Goal: Transaction & Acquisition: Purchase product/service

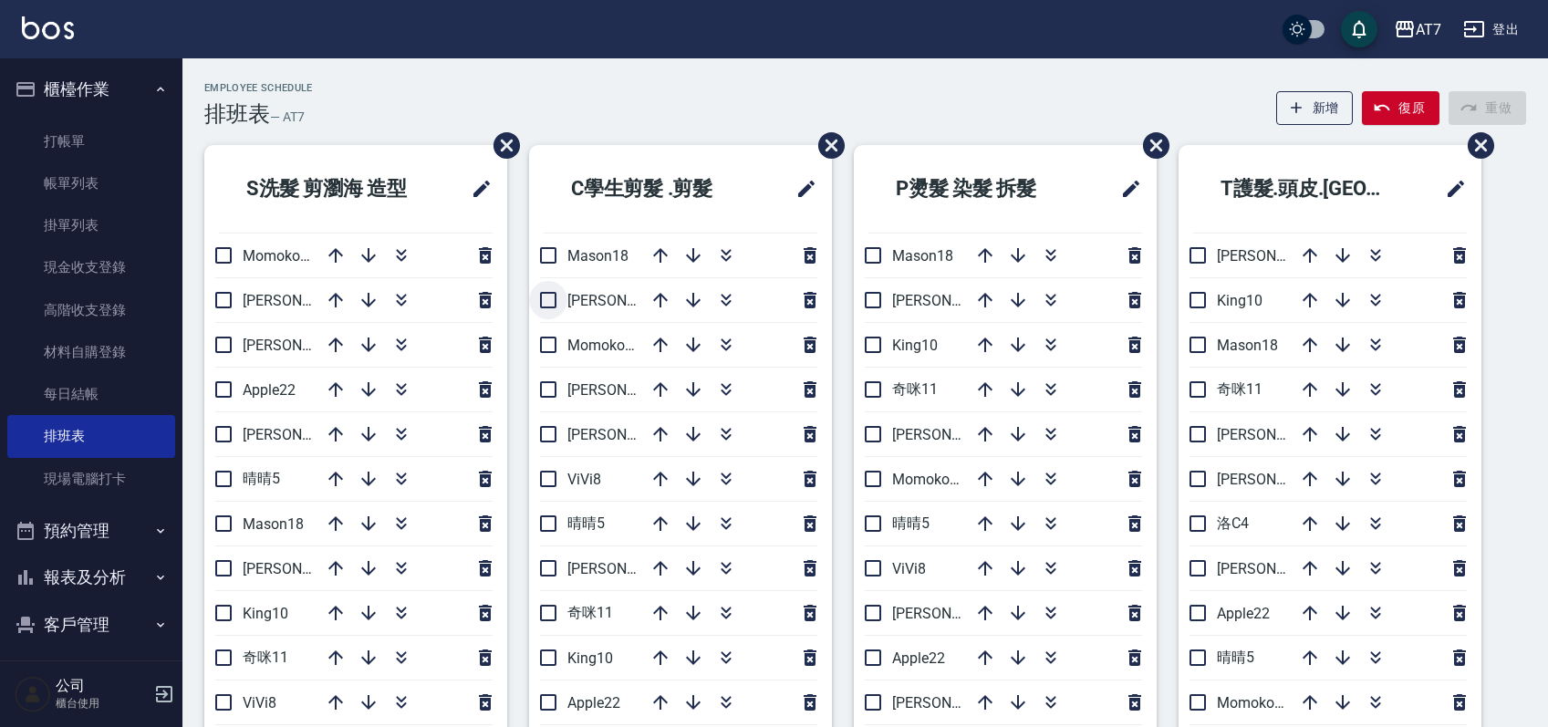
scroll to position [121, 0]
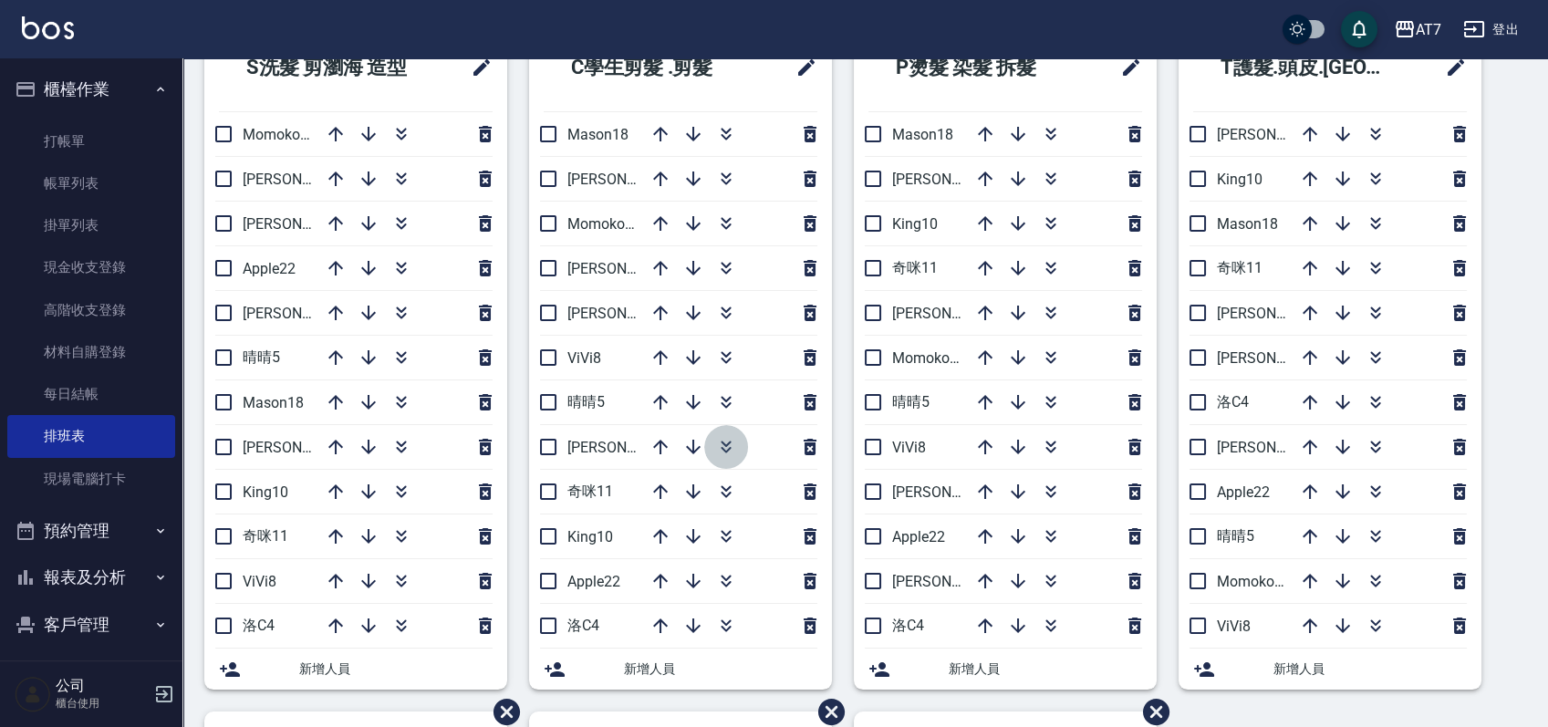
click at [729, 447] on icon "button" at bounding box center [726, 450] width 10 height 6
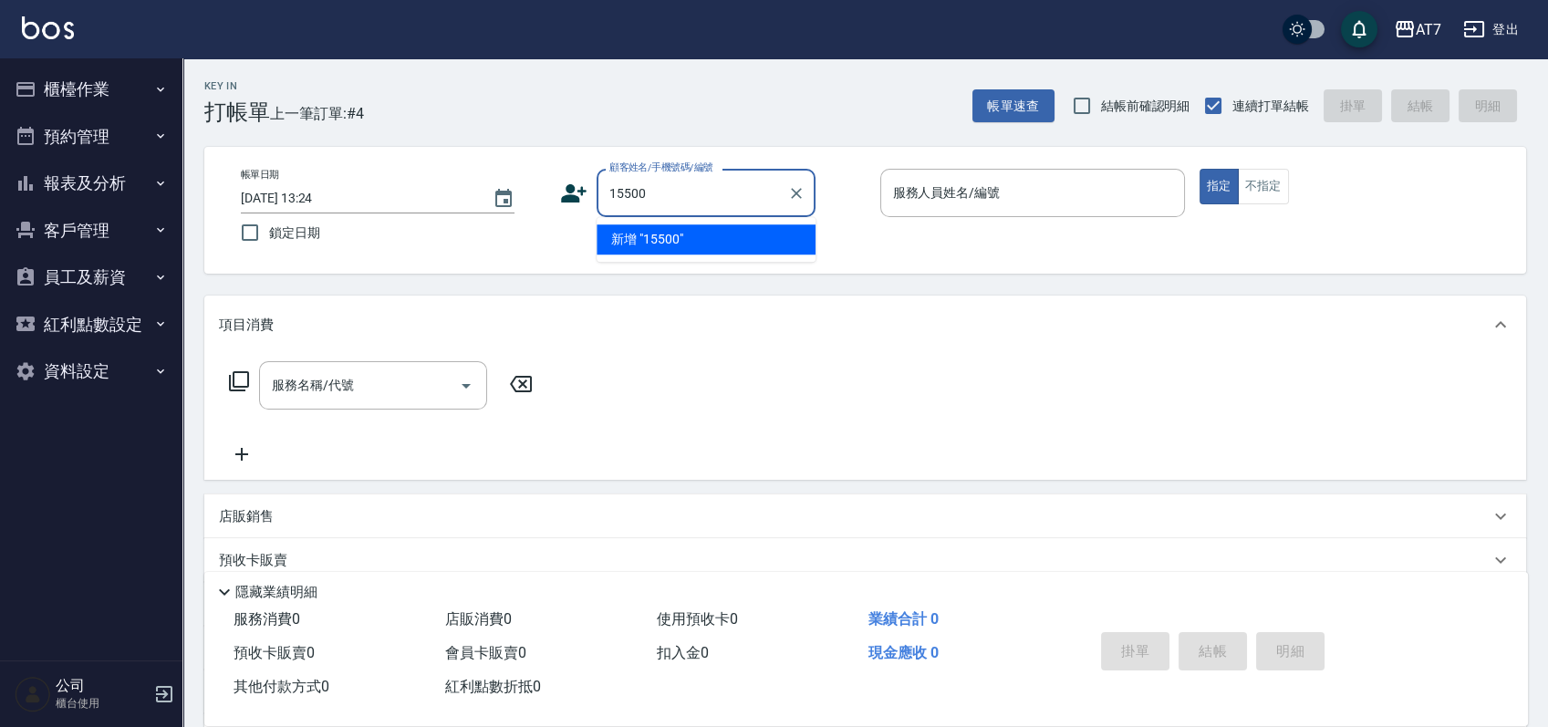
type input "15500"
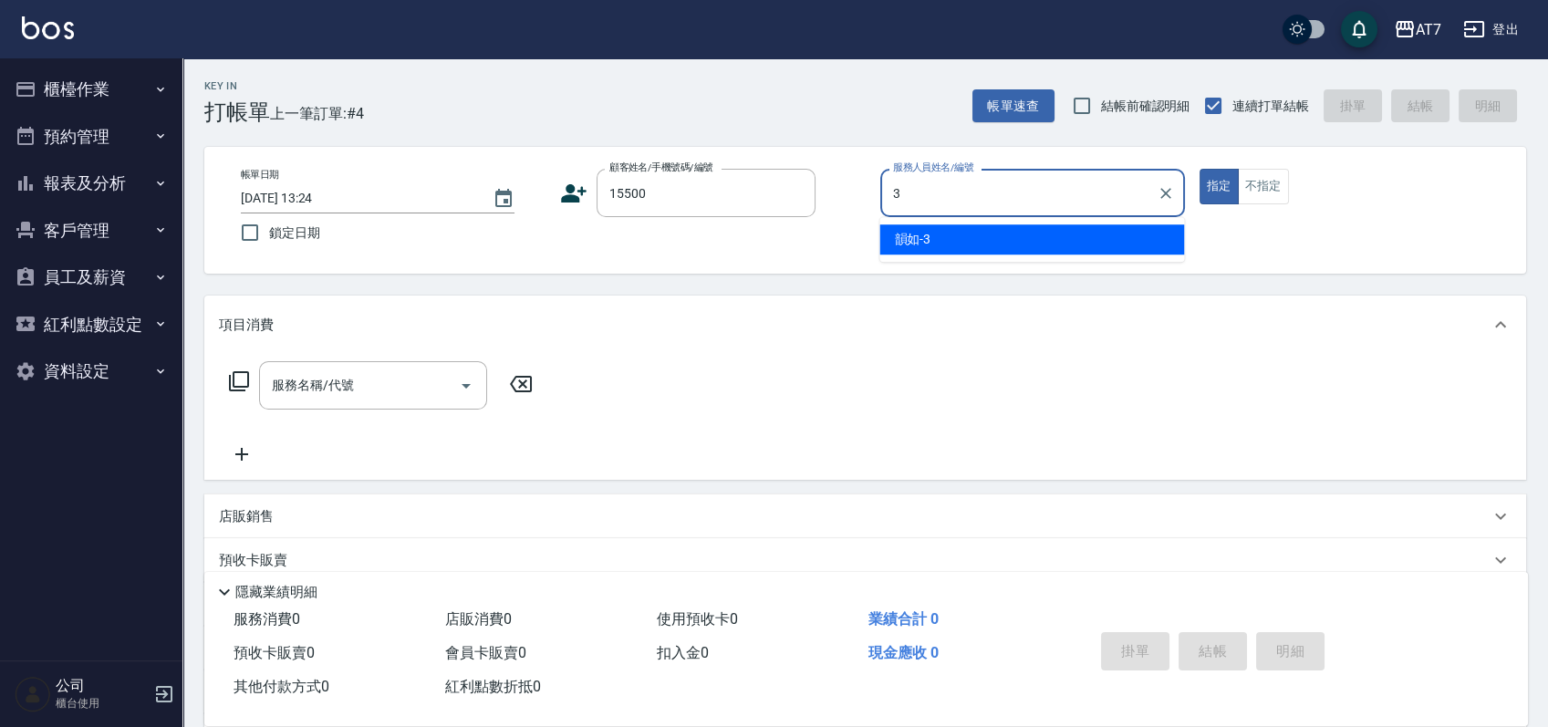
type input "韻如-3"
type button "true"
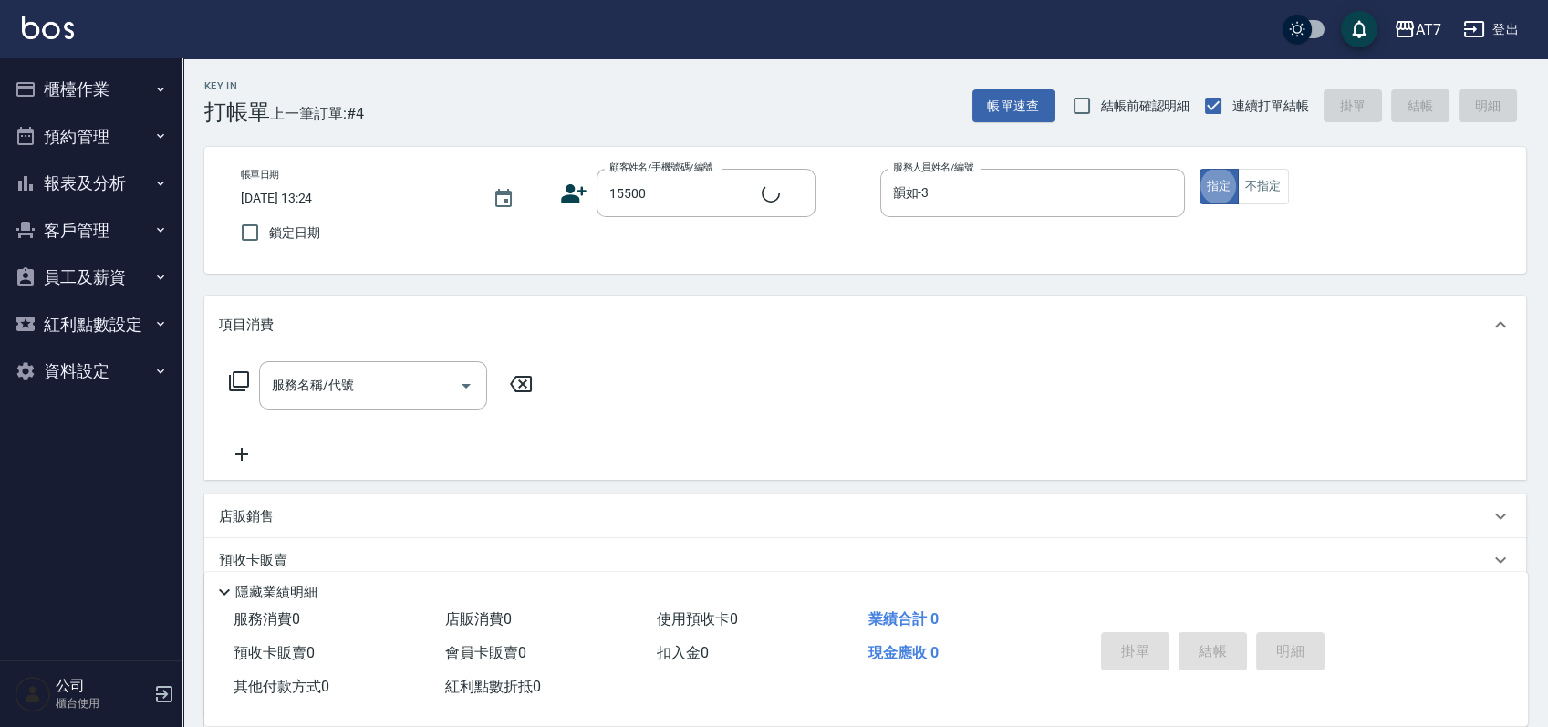
type input "公司/公司15500/15500"
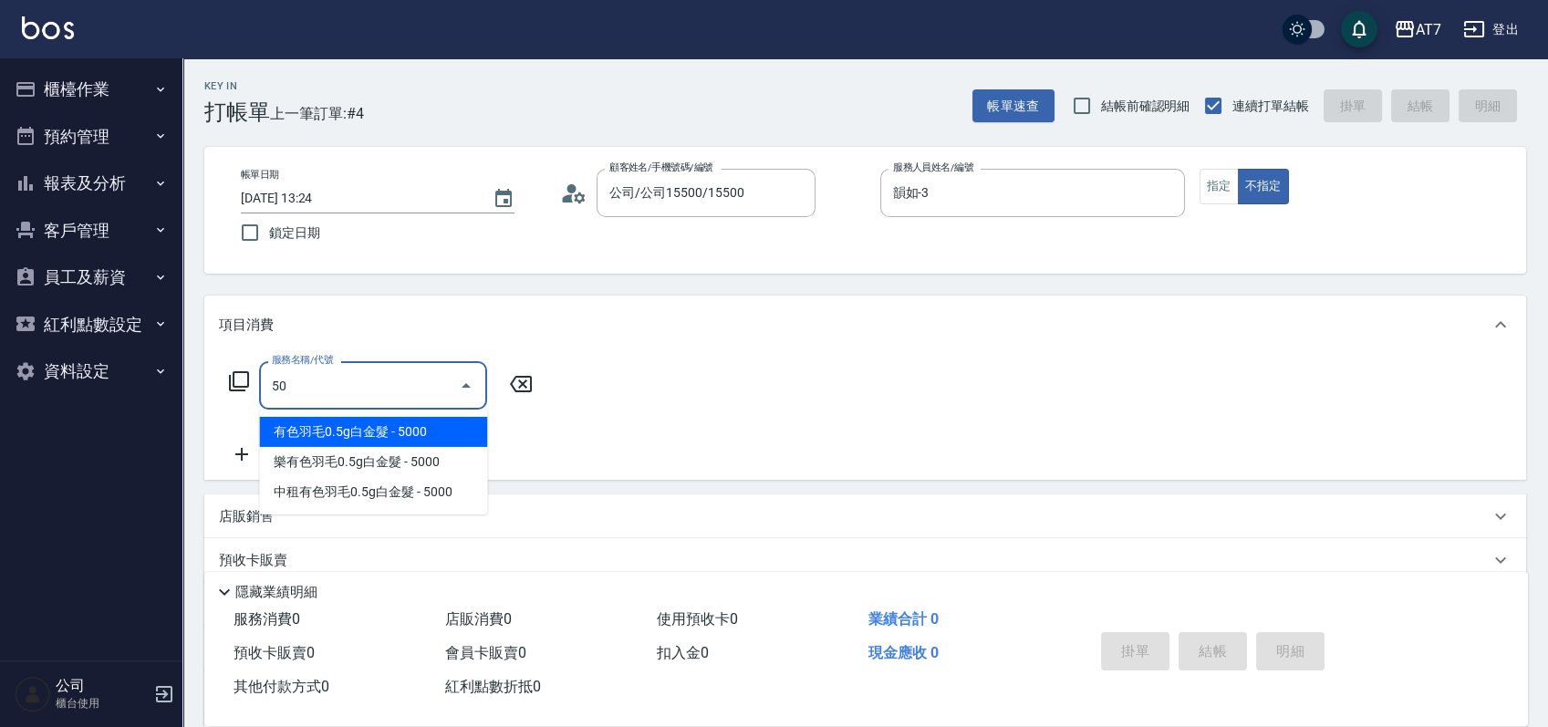
type input "500"
type input "30"
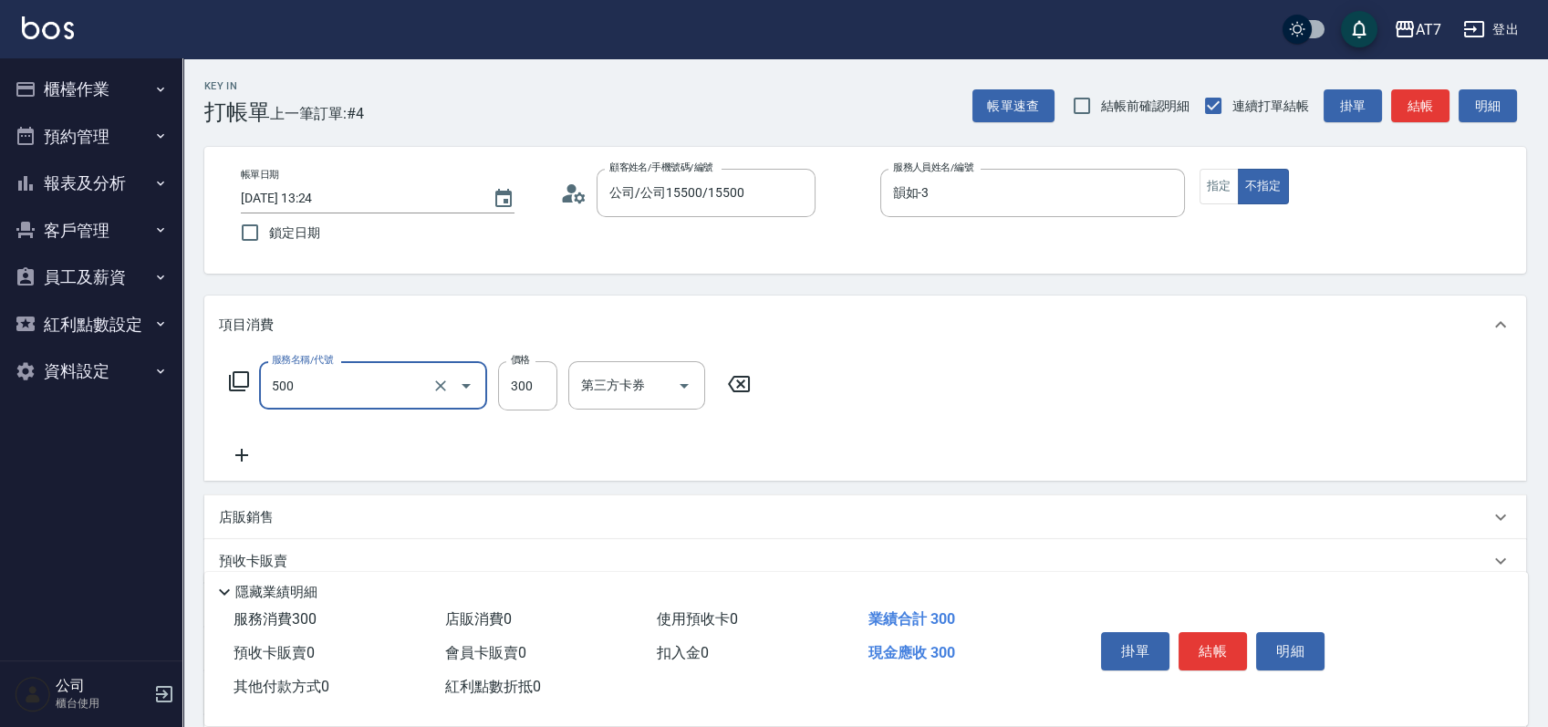
type input "洗髮(500)"
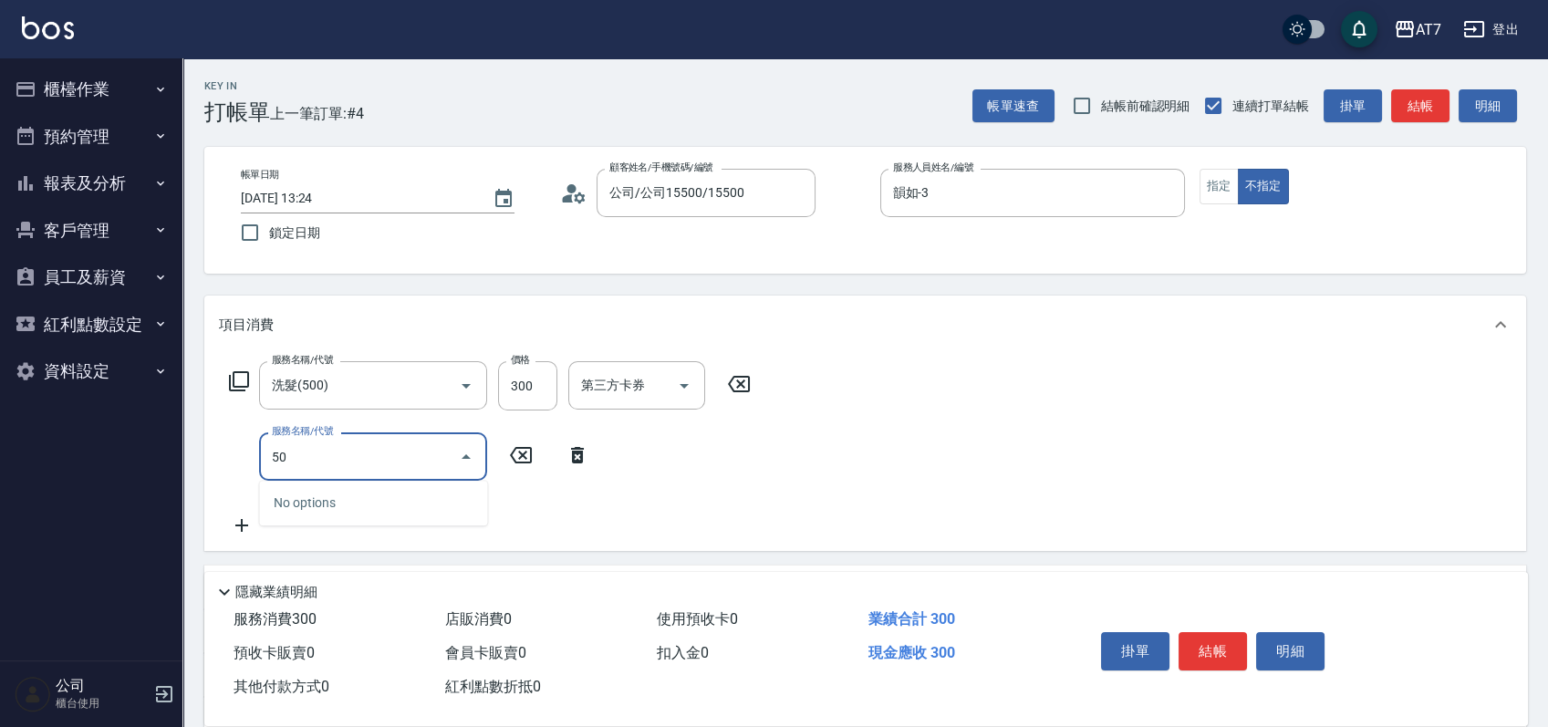
type input "502"
type input "40"
type input "瞬間護髮(502)"
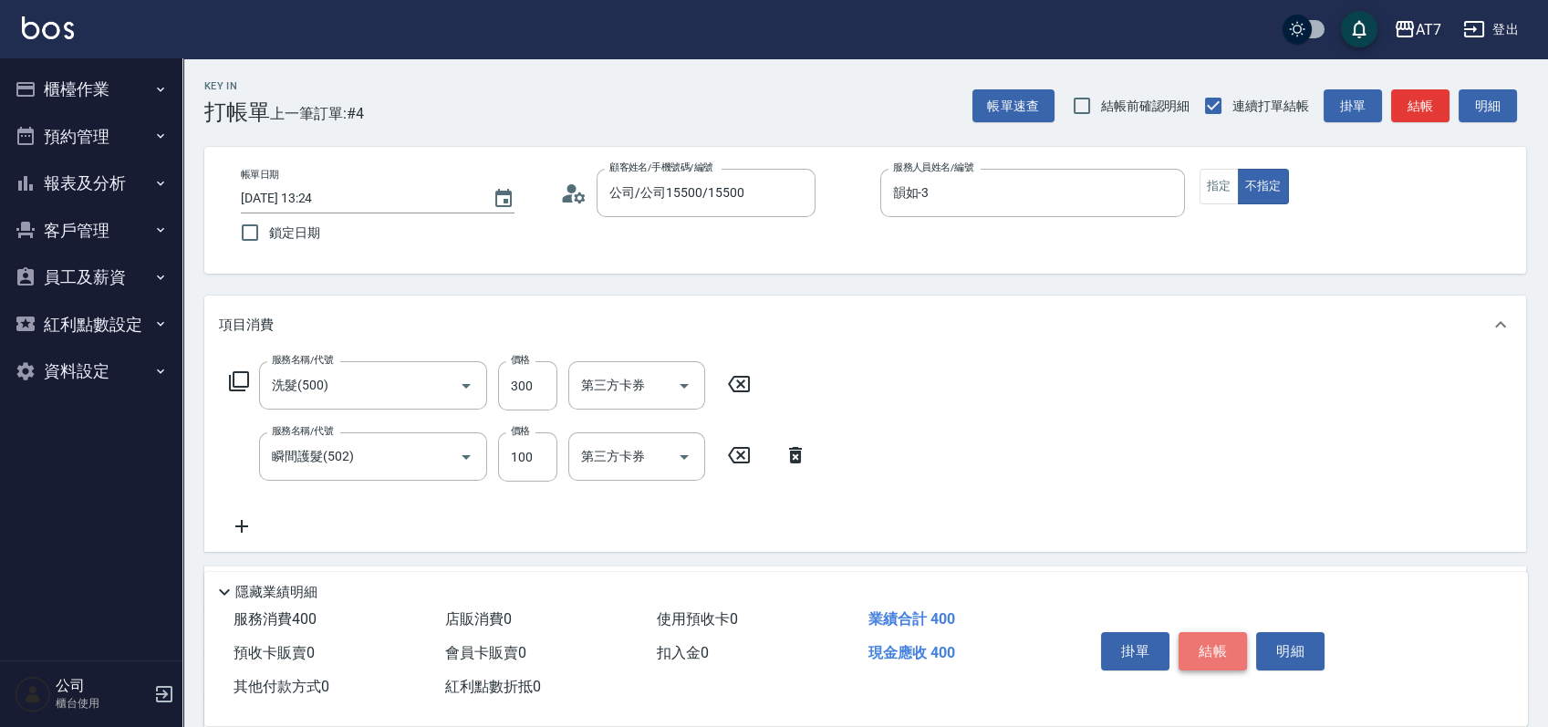
click at [1212, 650] on button "結帳" at bounding box center [1213, 651] width 68 height 38
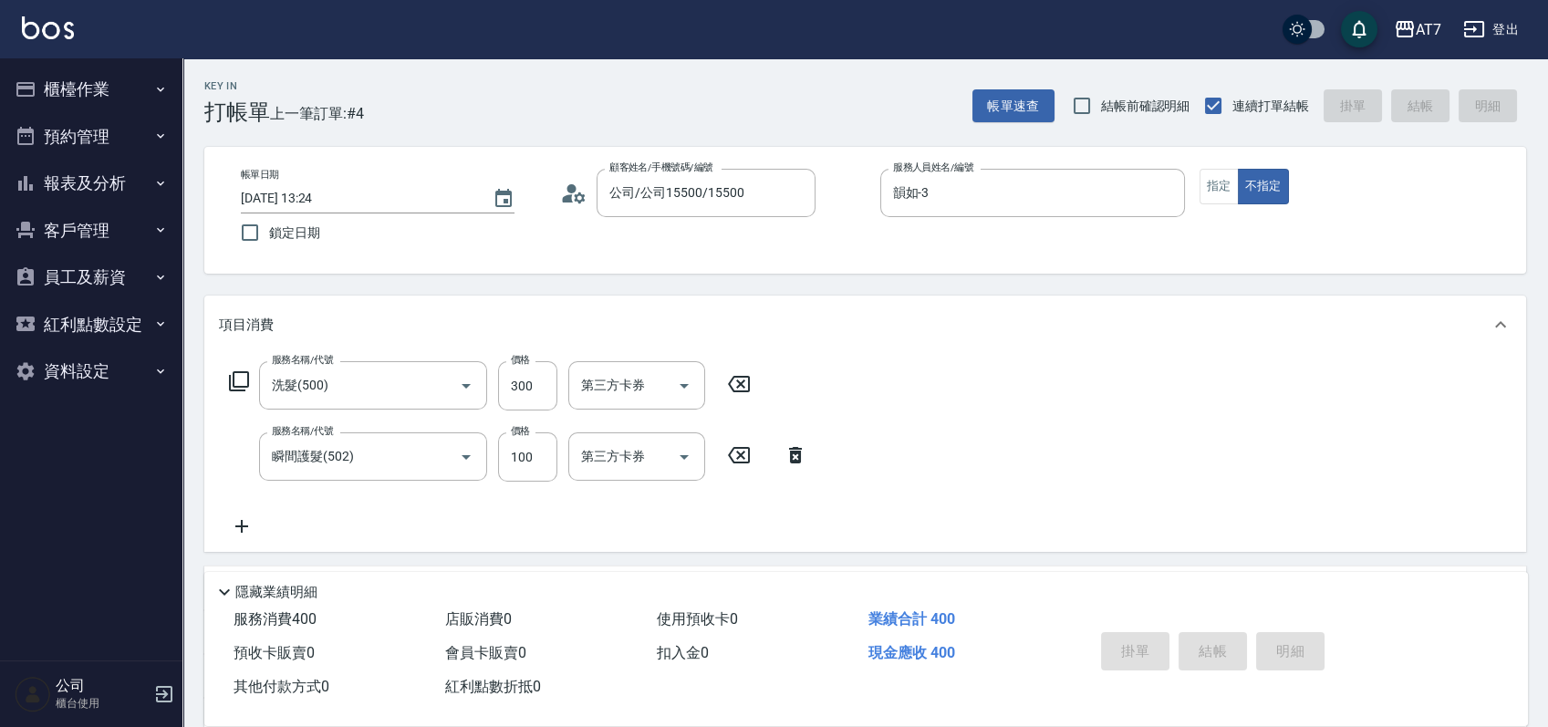
type input "2025/10/06 14:35"
type input "0"
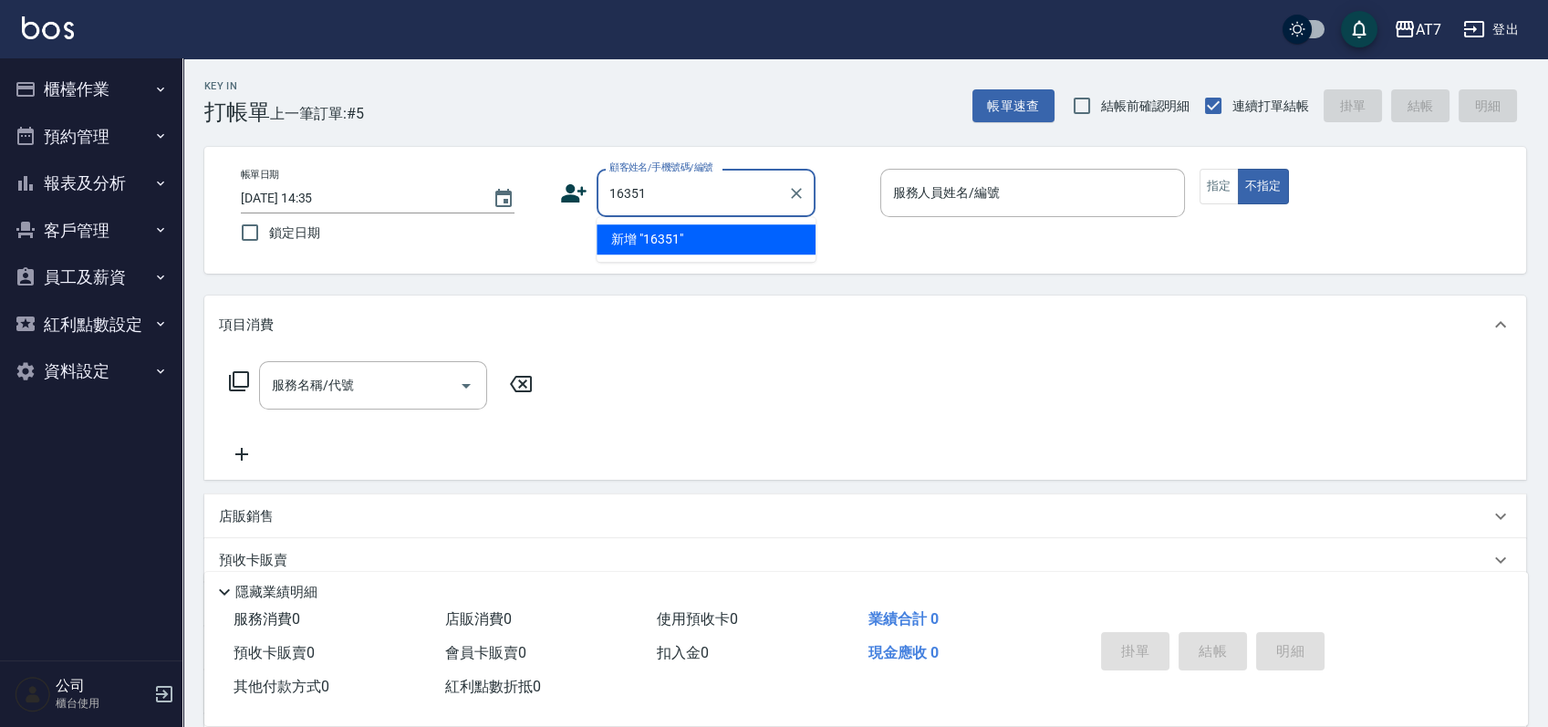
type input "16351"
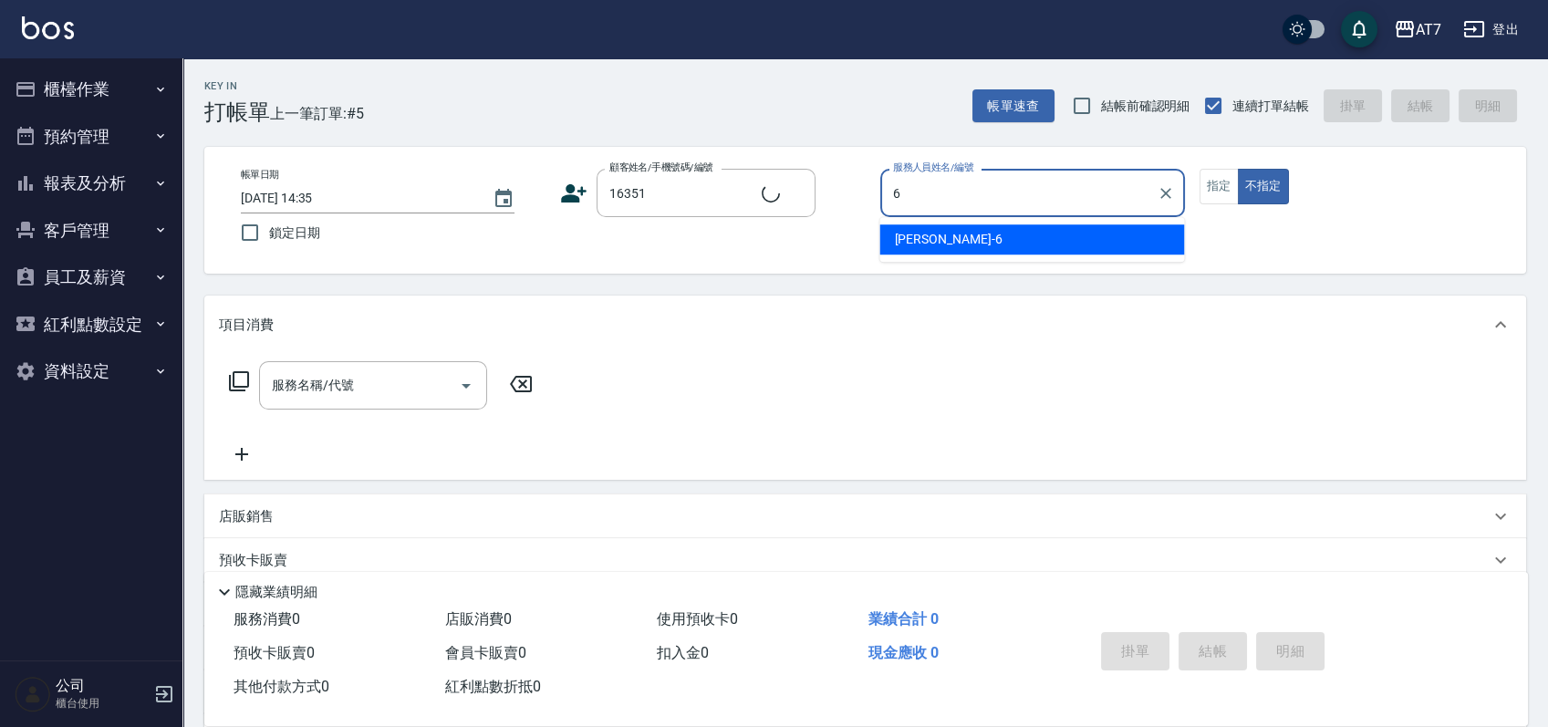
type input "6"
type button "false"
type input "公司/公司16351/16351"
type input "杜莎莎-6"
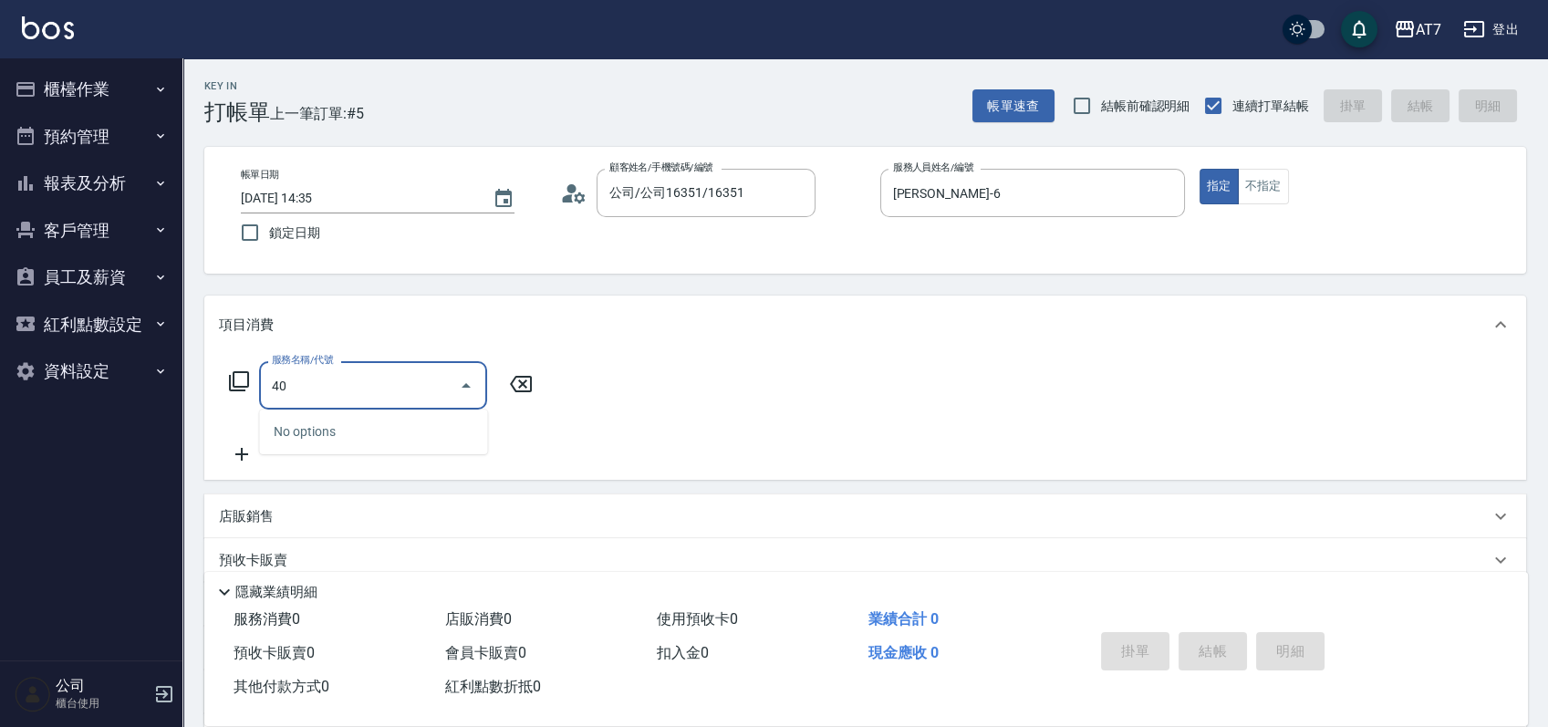
type input "400"
type input "150"
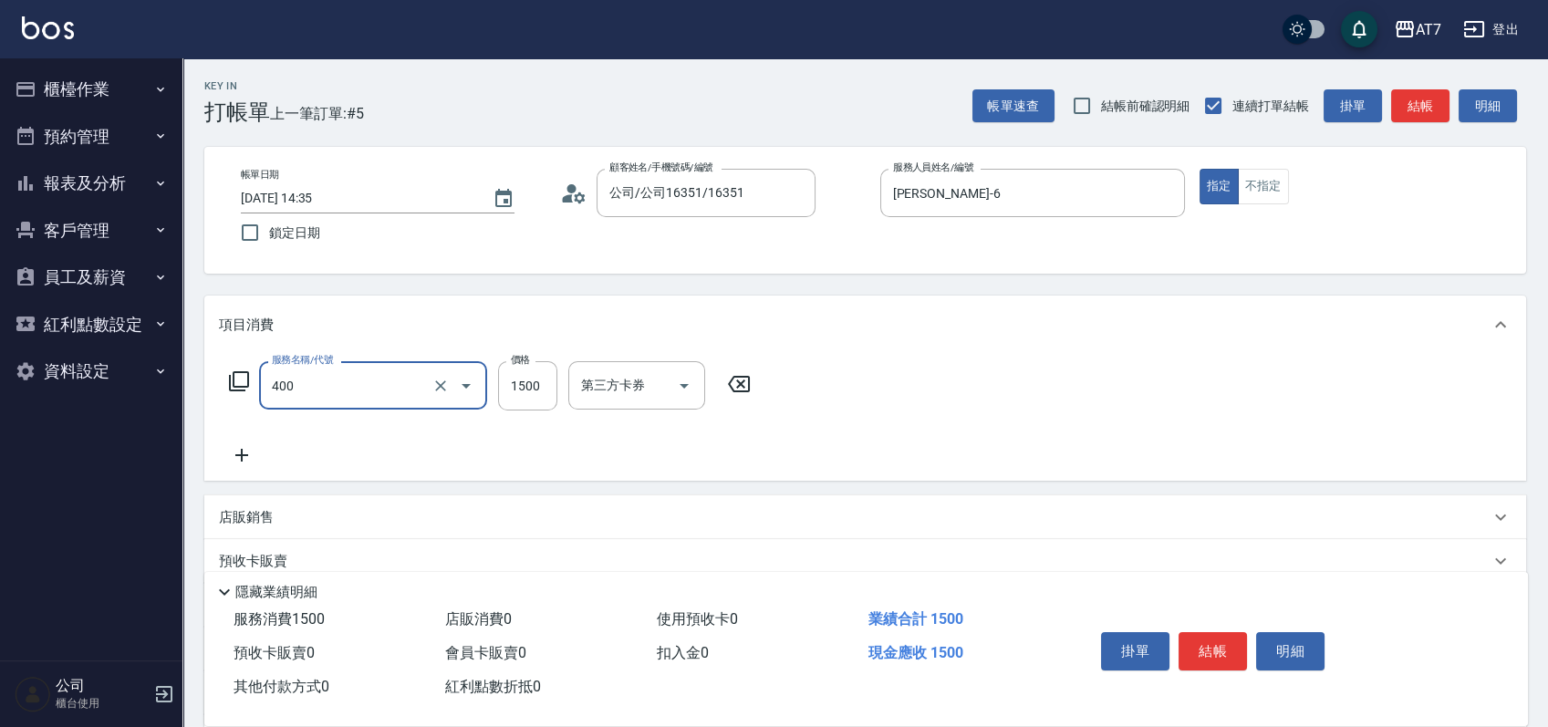
type input "染髮(400)"
type input "1"
type input "0"
type input "168"
type input "160"
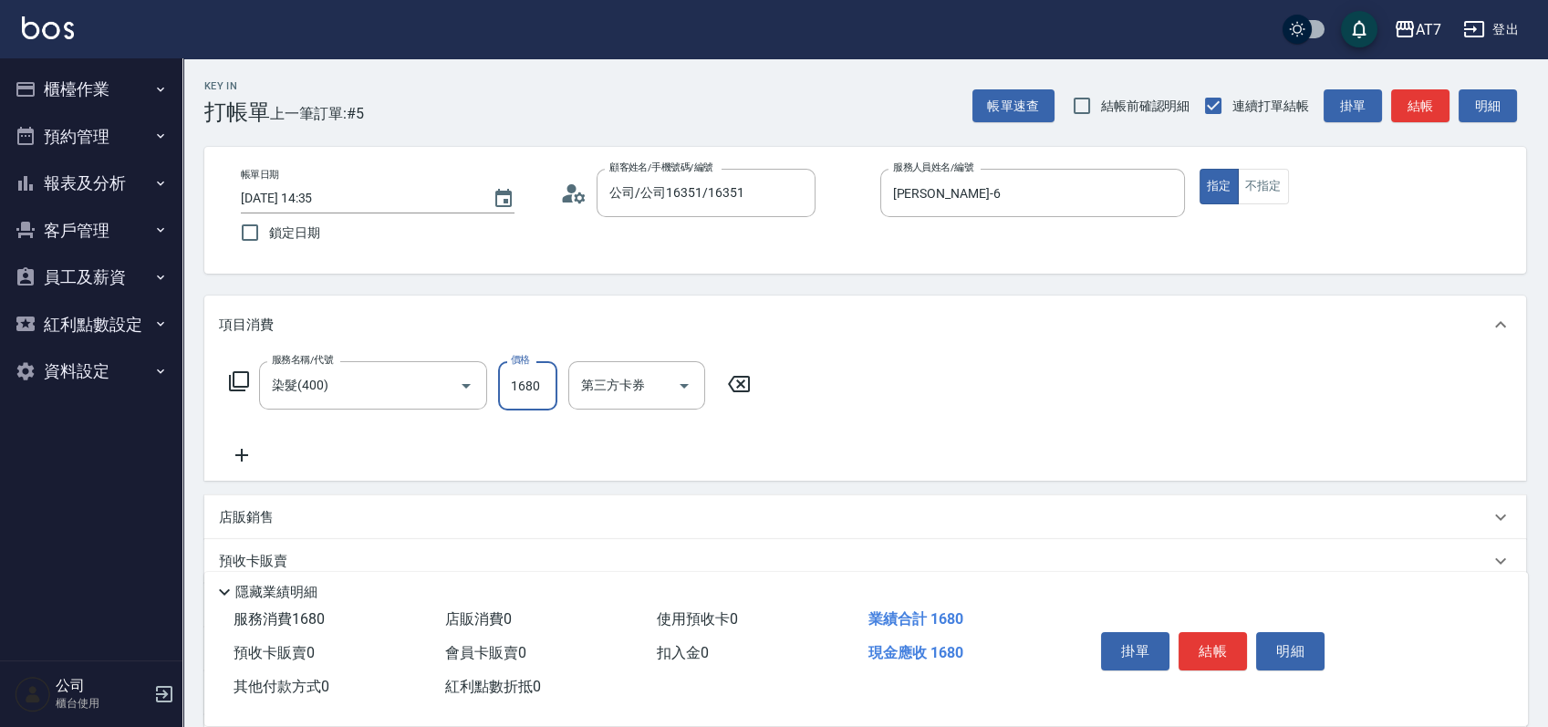
type input "1680"
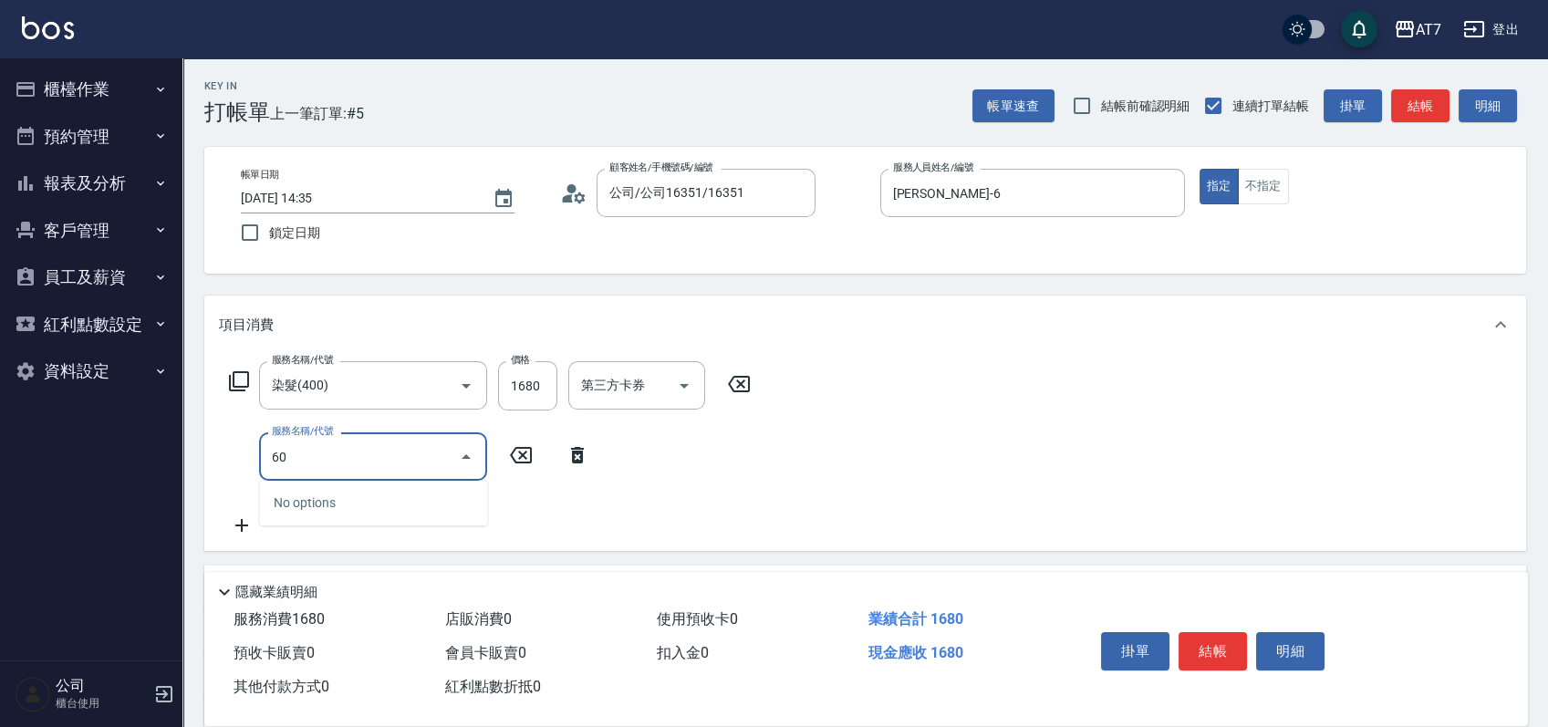
type input "604"
type input "260"
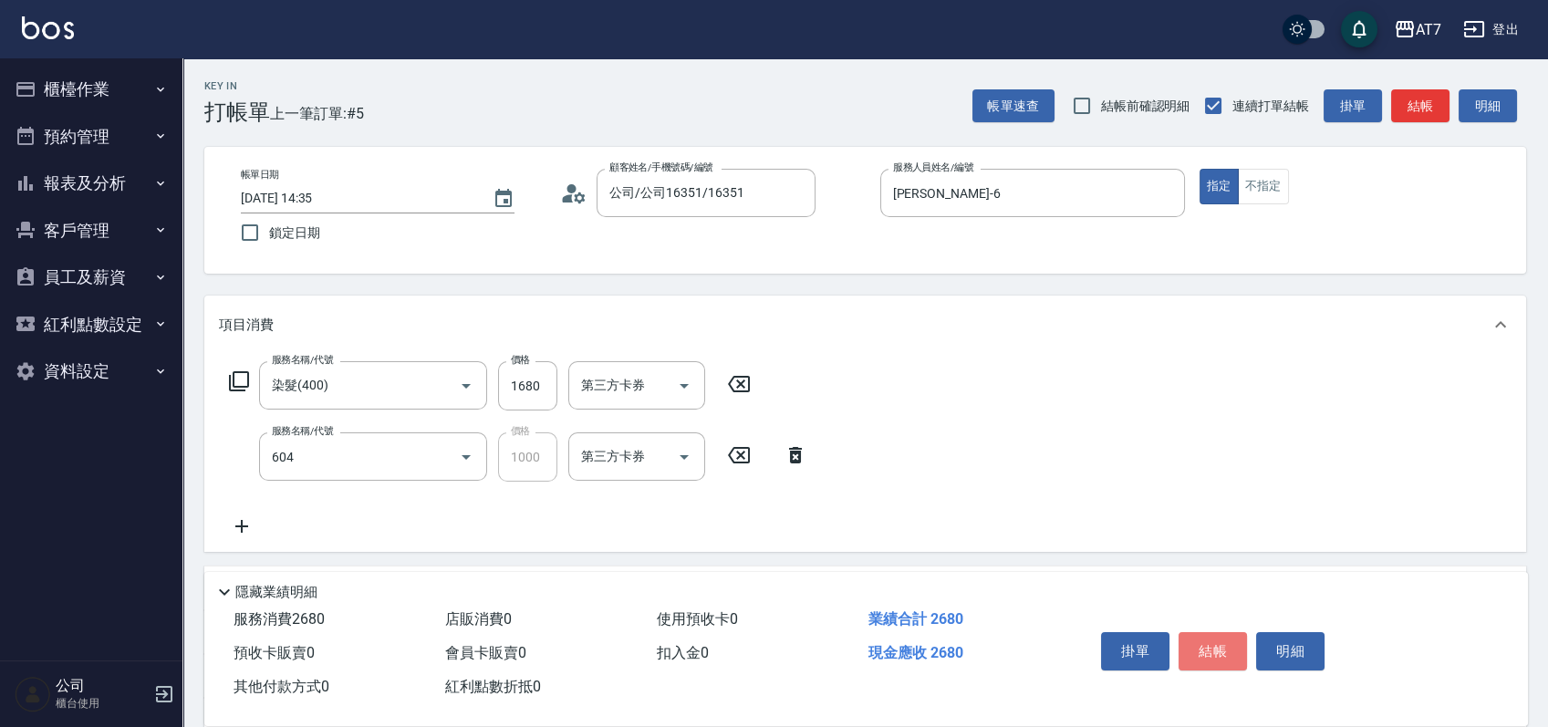
type input "順子護髮(自領(604)"
click at [1214, 647] on button "結帳" at bounding box center [1213, 651] width 68 height 38
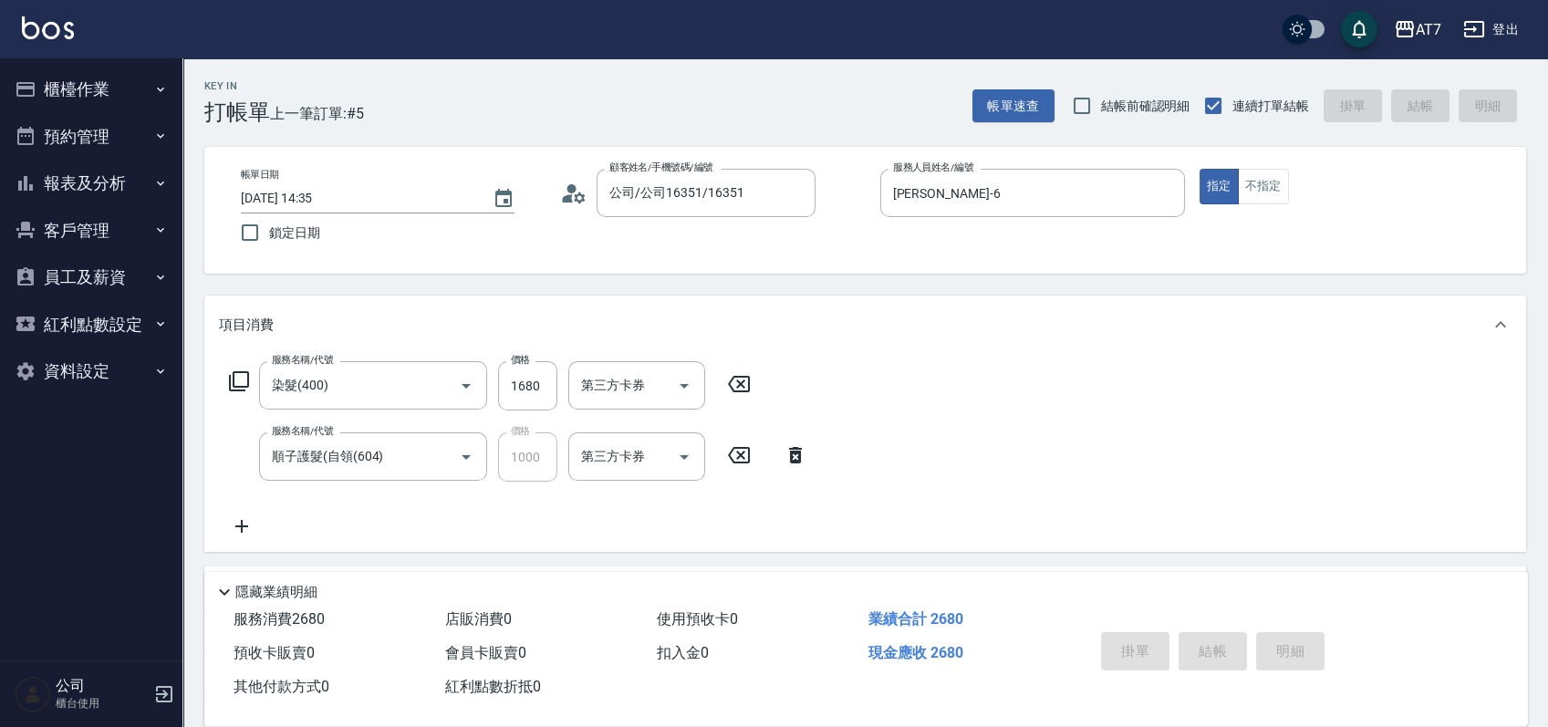
type input "0"
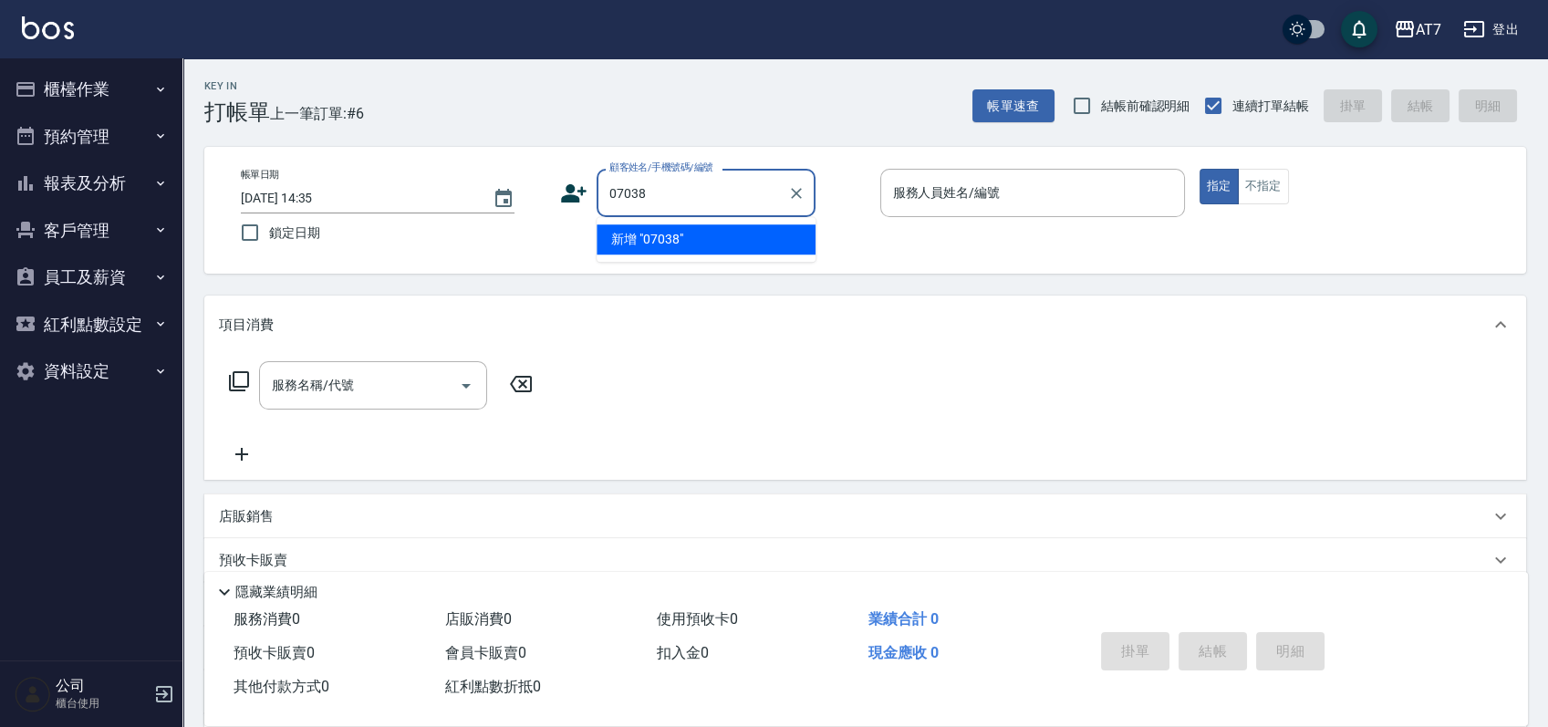
type input "07038"
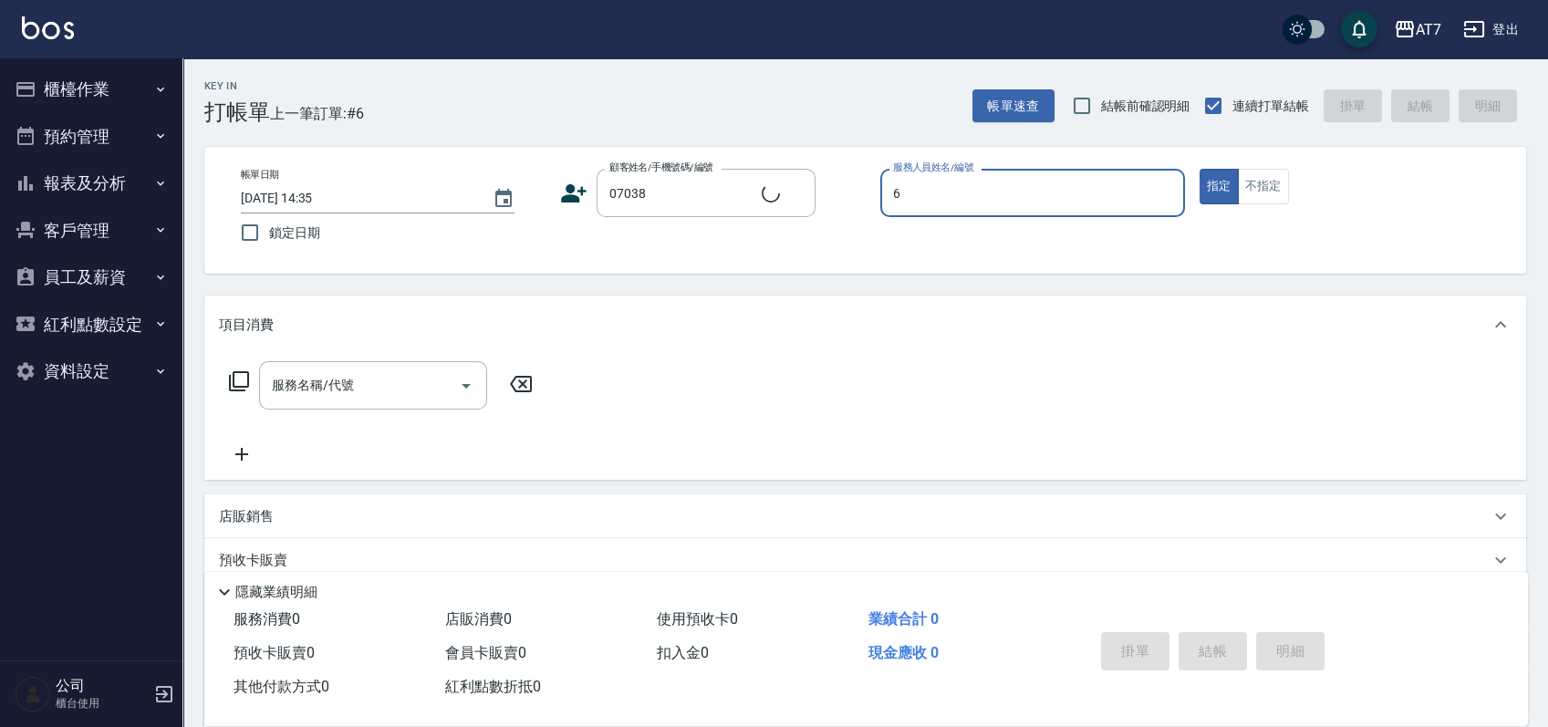
type input "6"
type input "公司/公司07038/07038"
type input "杜莎莎-6"
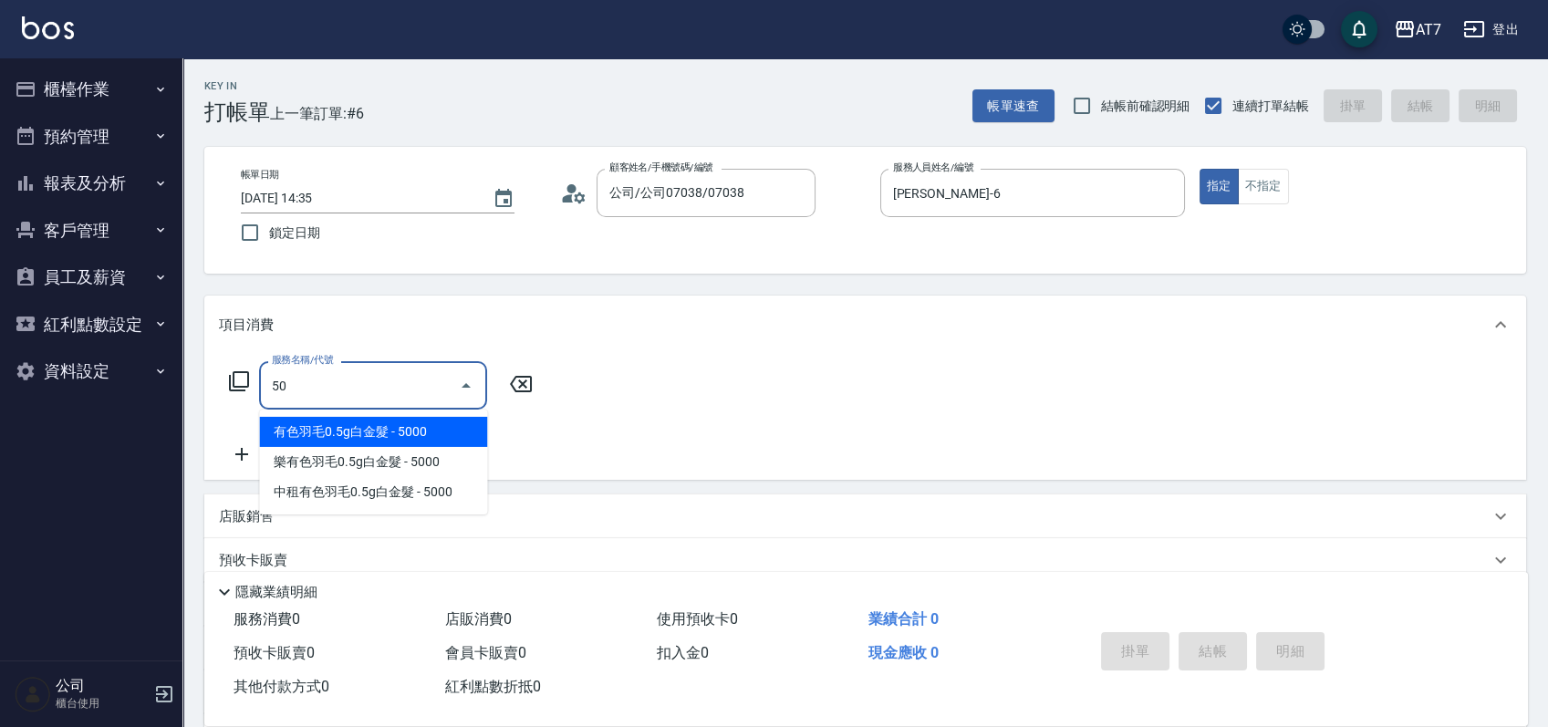
type input "501"
type input "30"
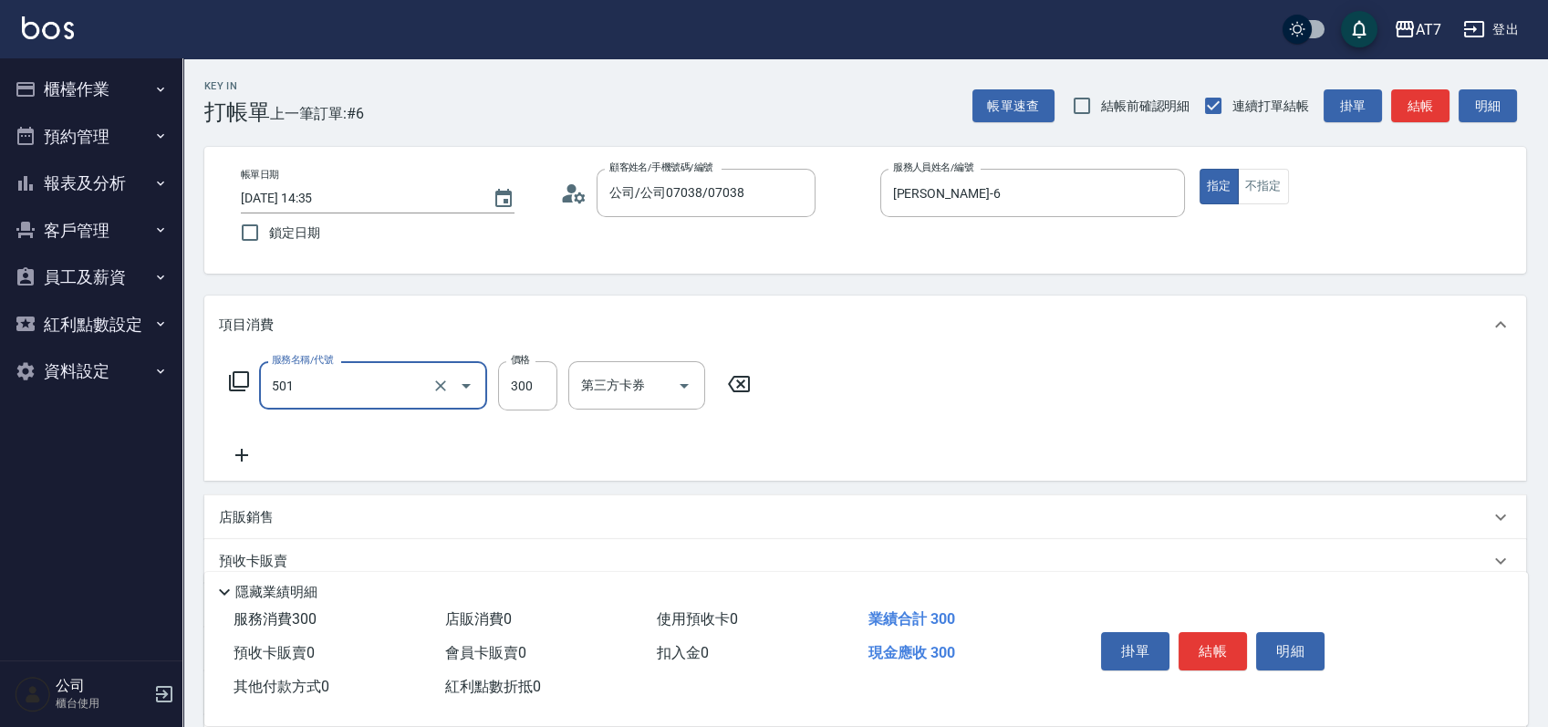
type input "洗髮(互助)(501)"
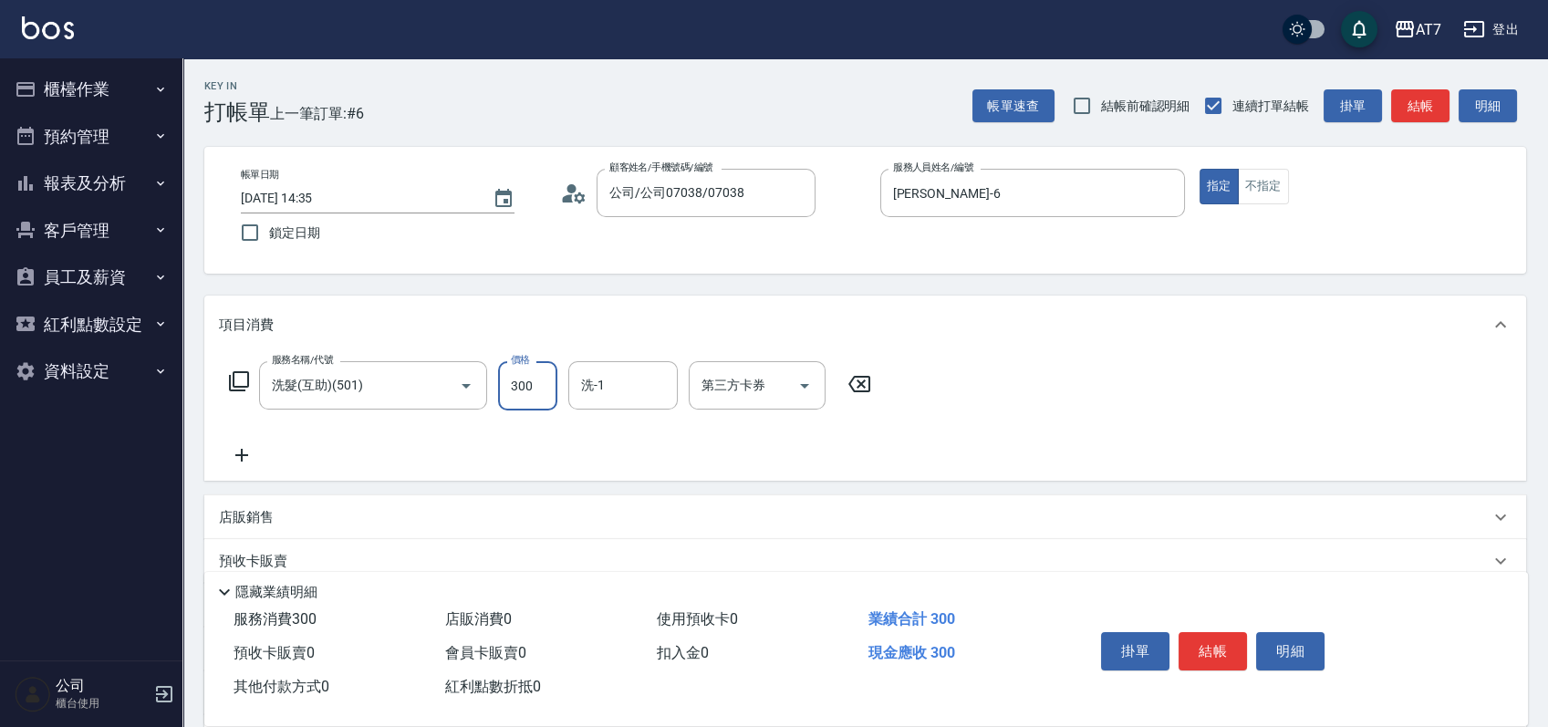
type input "2"
type input "0"
type input "25"
type input "20"
type input "250"
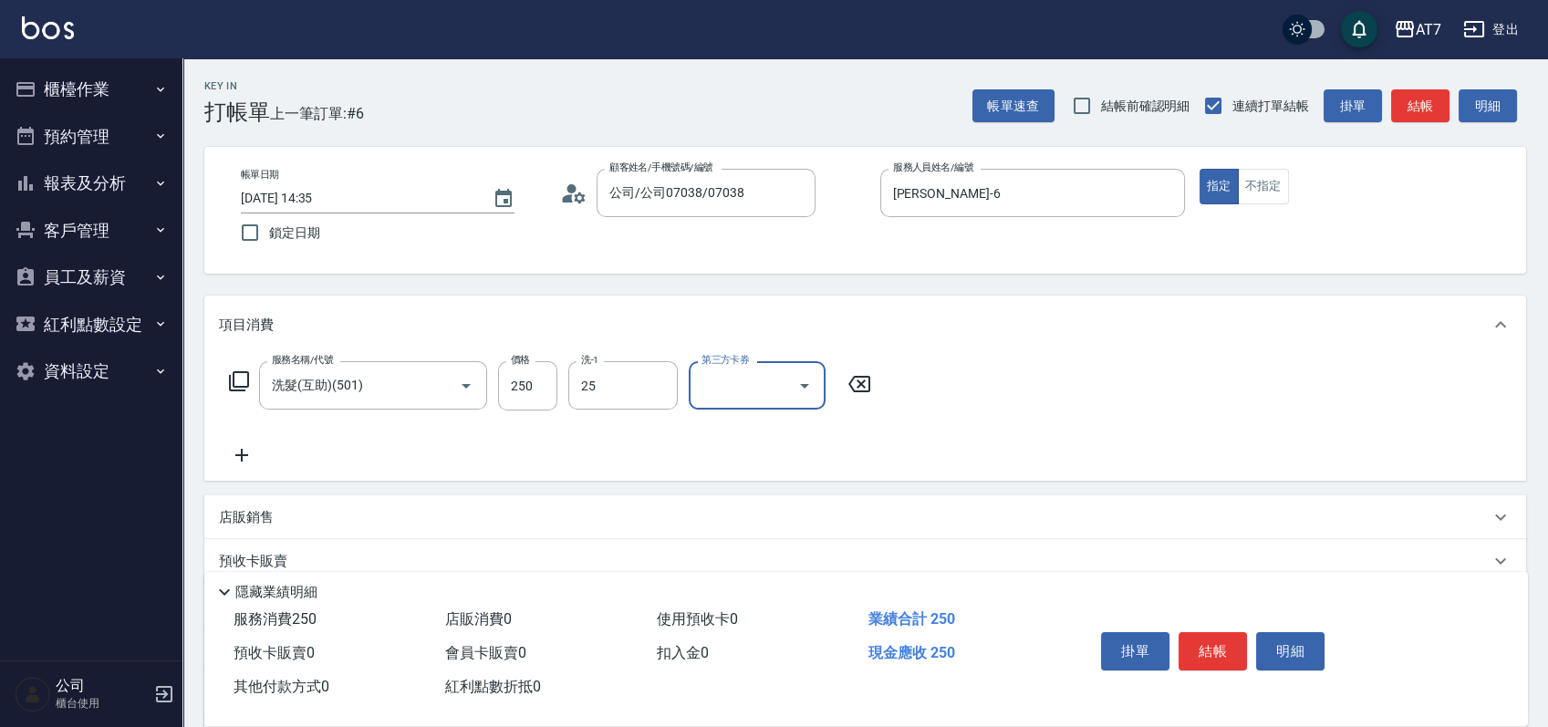
type input "Sandy-25"
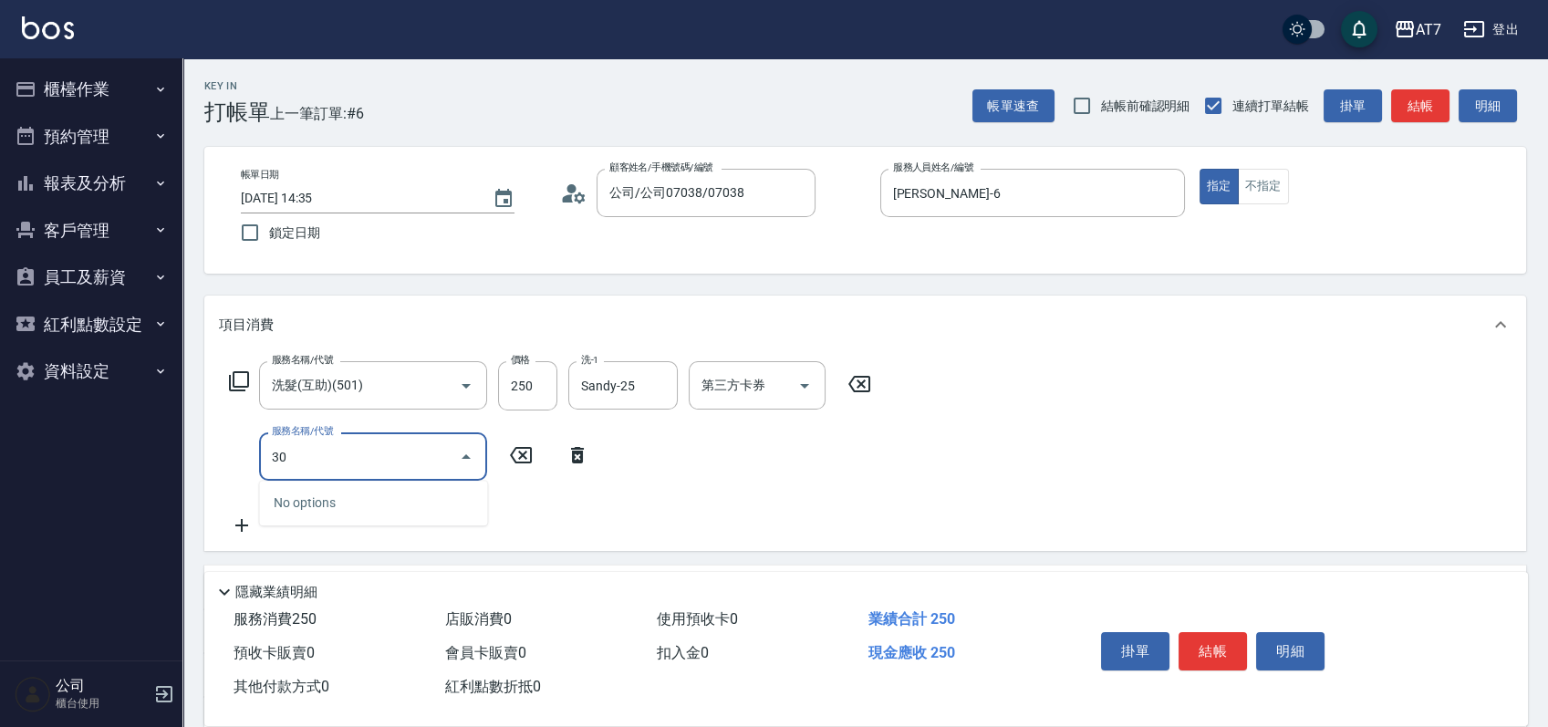
type input "304"
type input "70"
type input "A+級剪髮(304)"
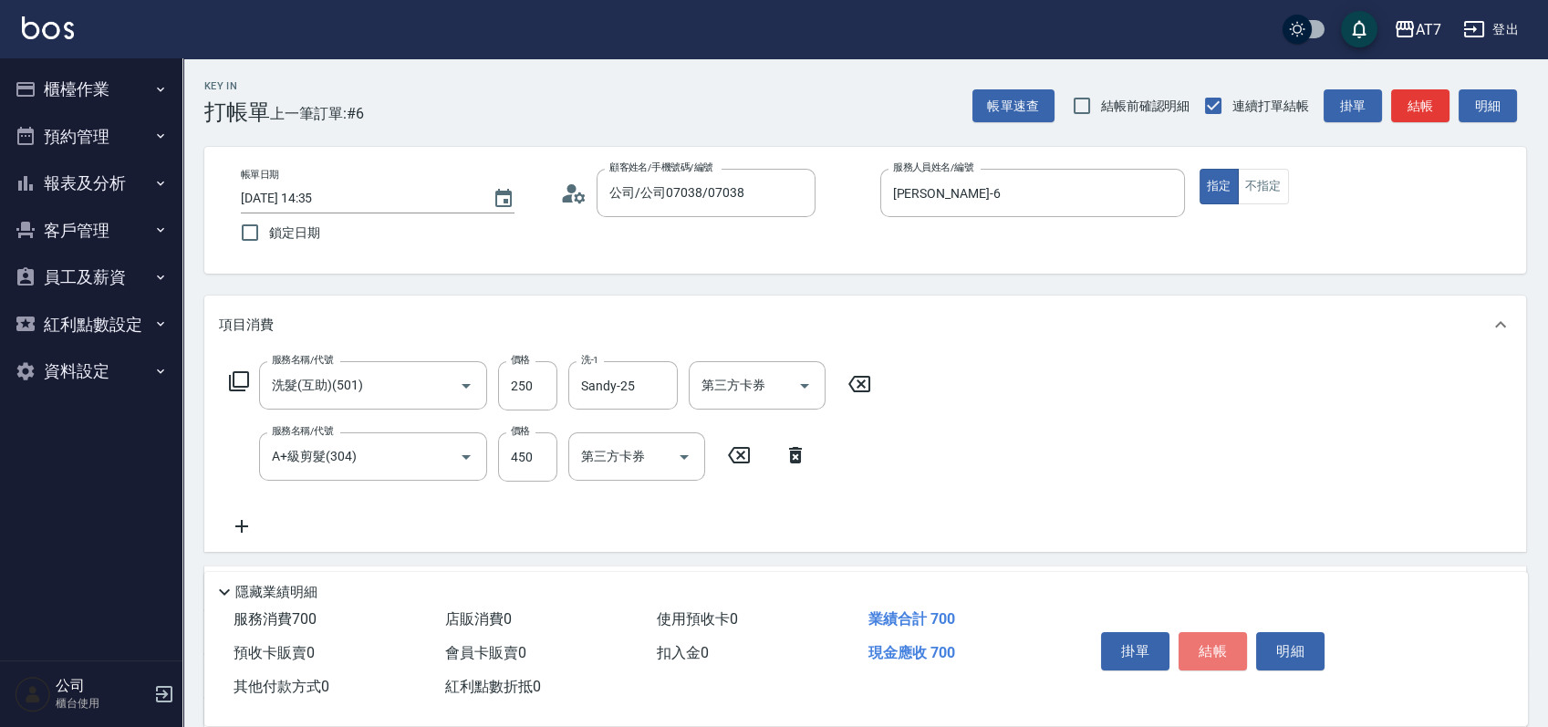
click at [1214, 647] on button "結帳" at bounding box center [1213, 651] width 68 height 38
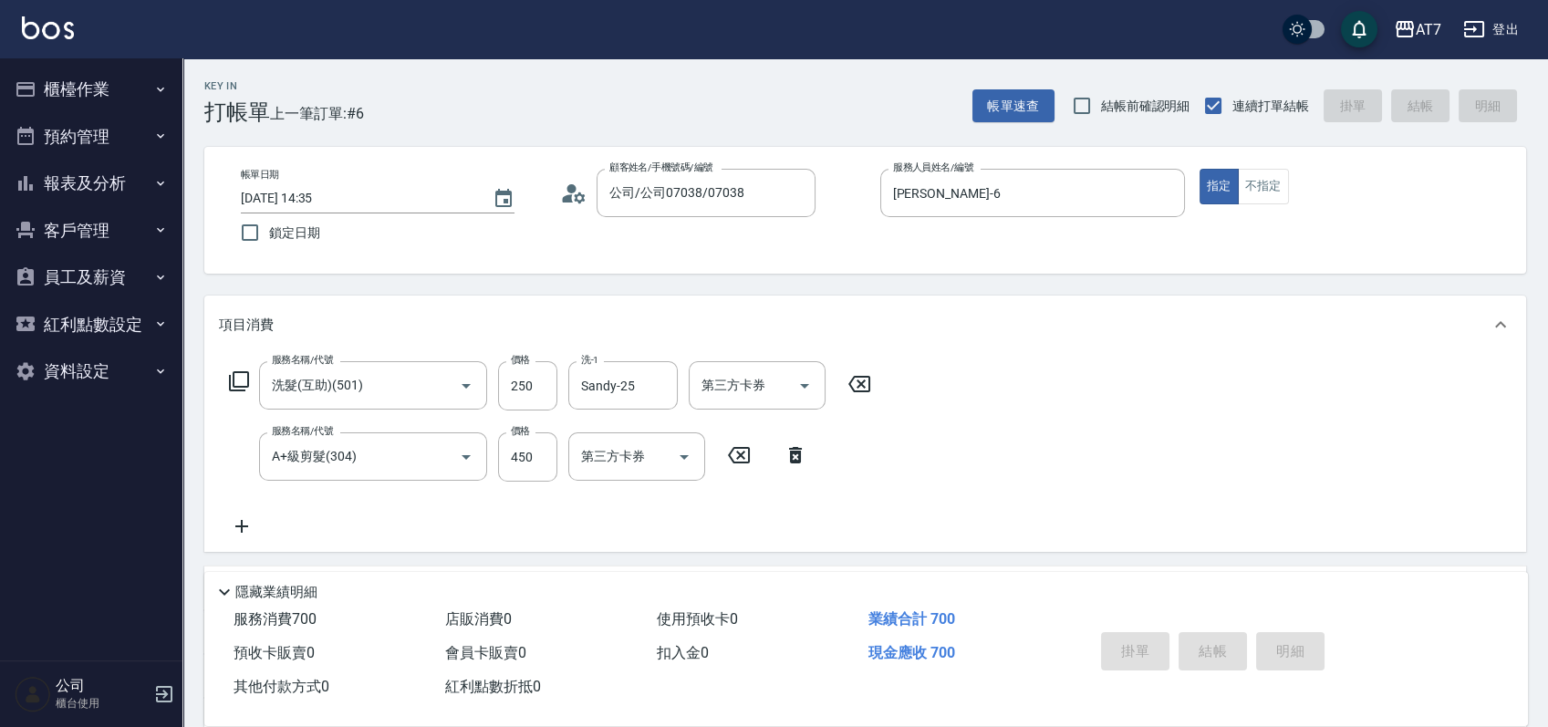
type input "2025/10/06 14:36"
type input "0"
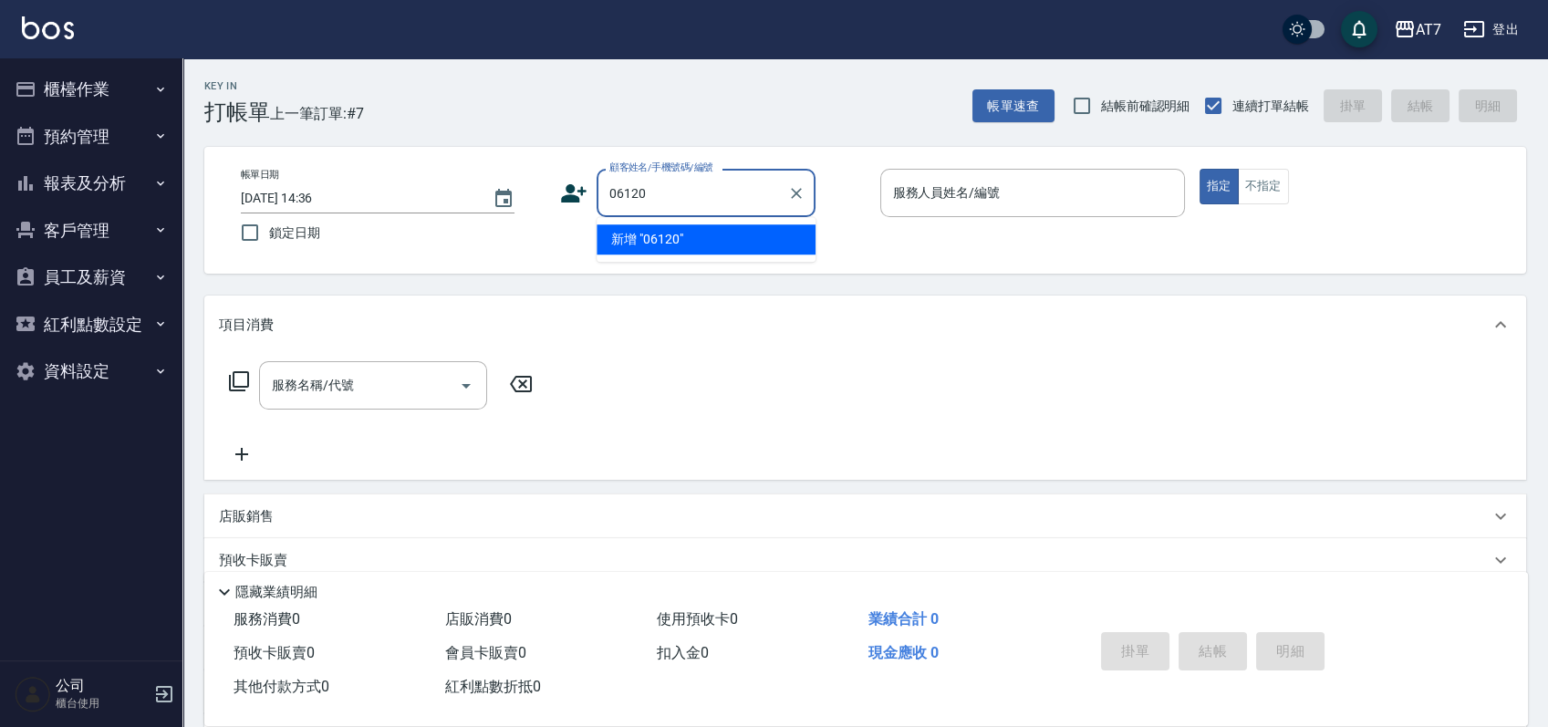
type input "06120"
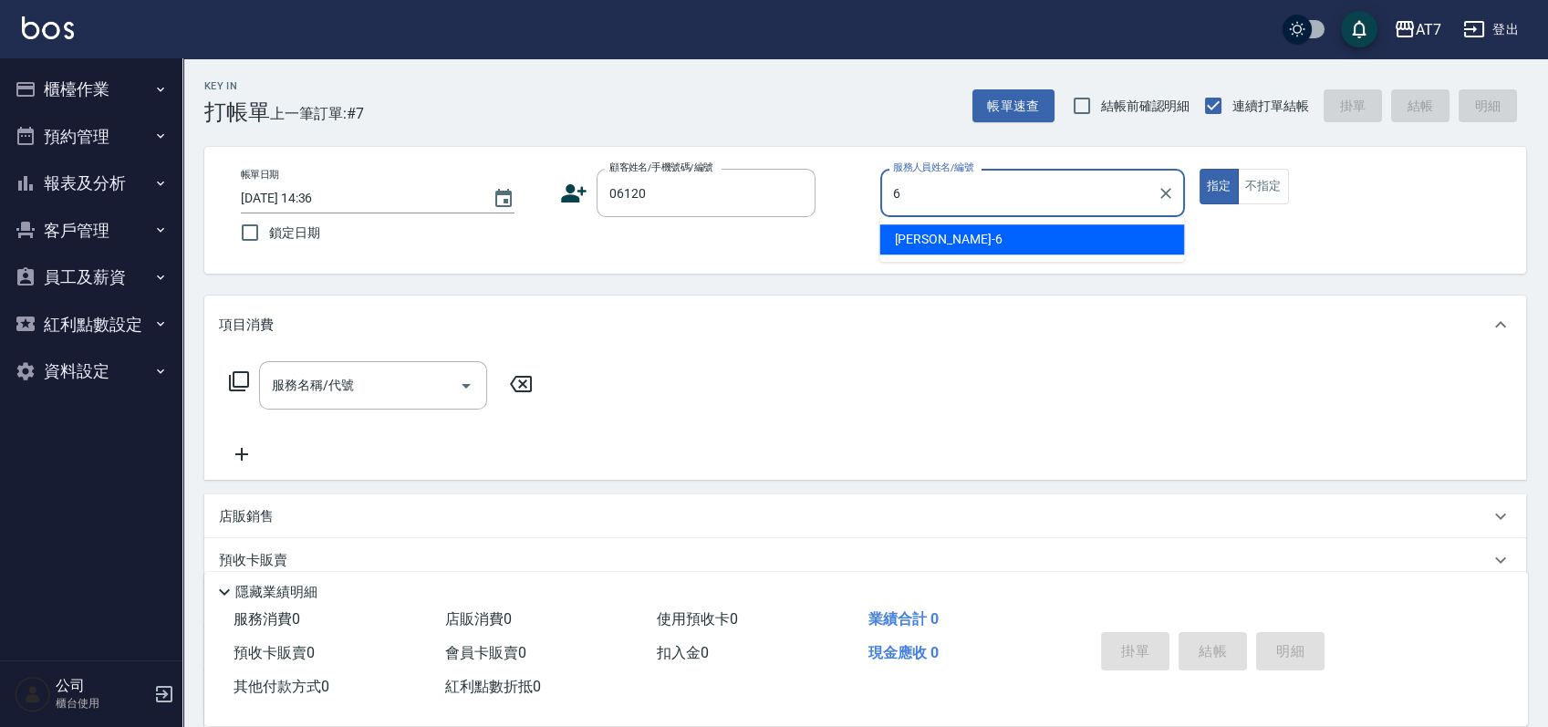
type input "杜莎莎-6"
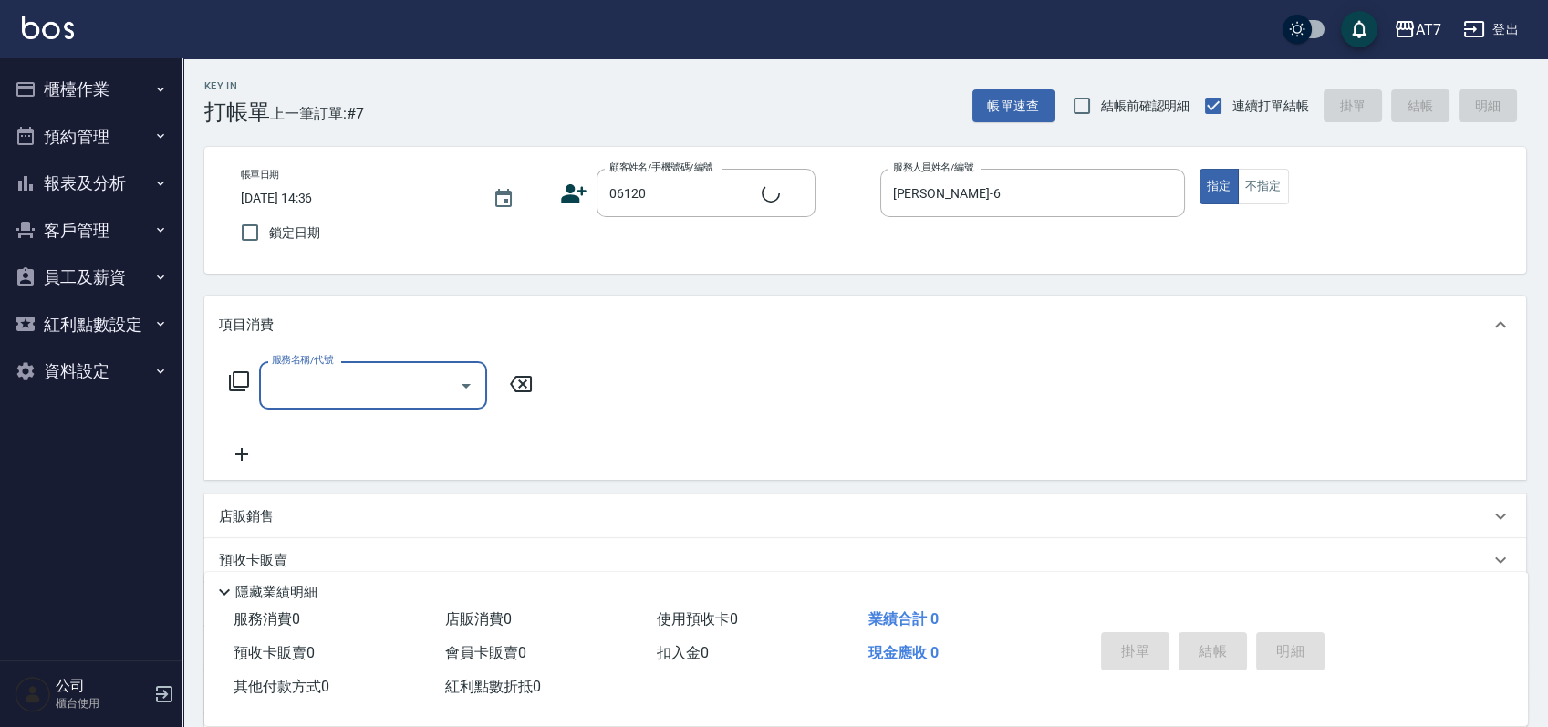
type input "公司單/06120-1/06120"
type input "303"
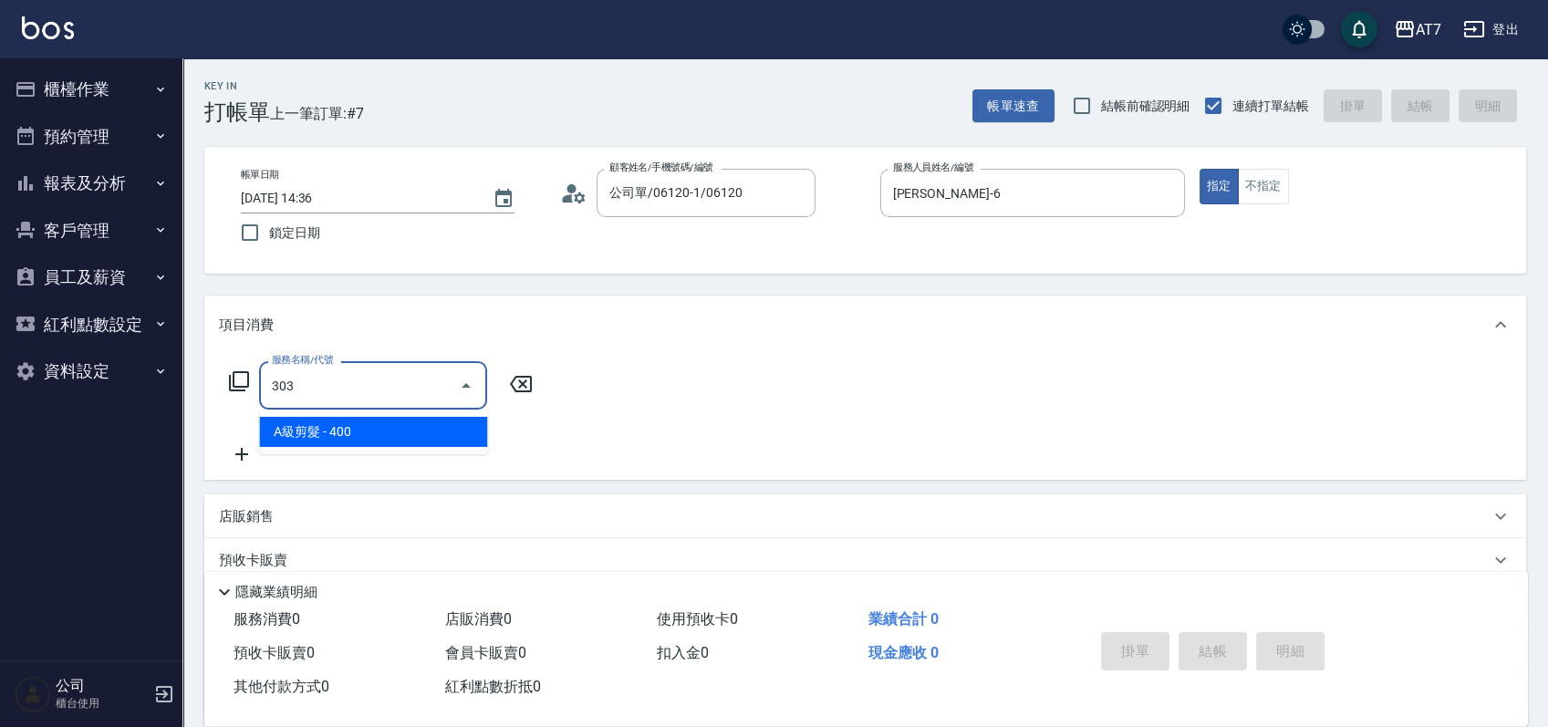
type input "40"
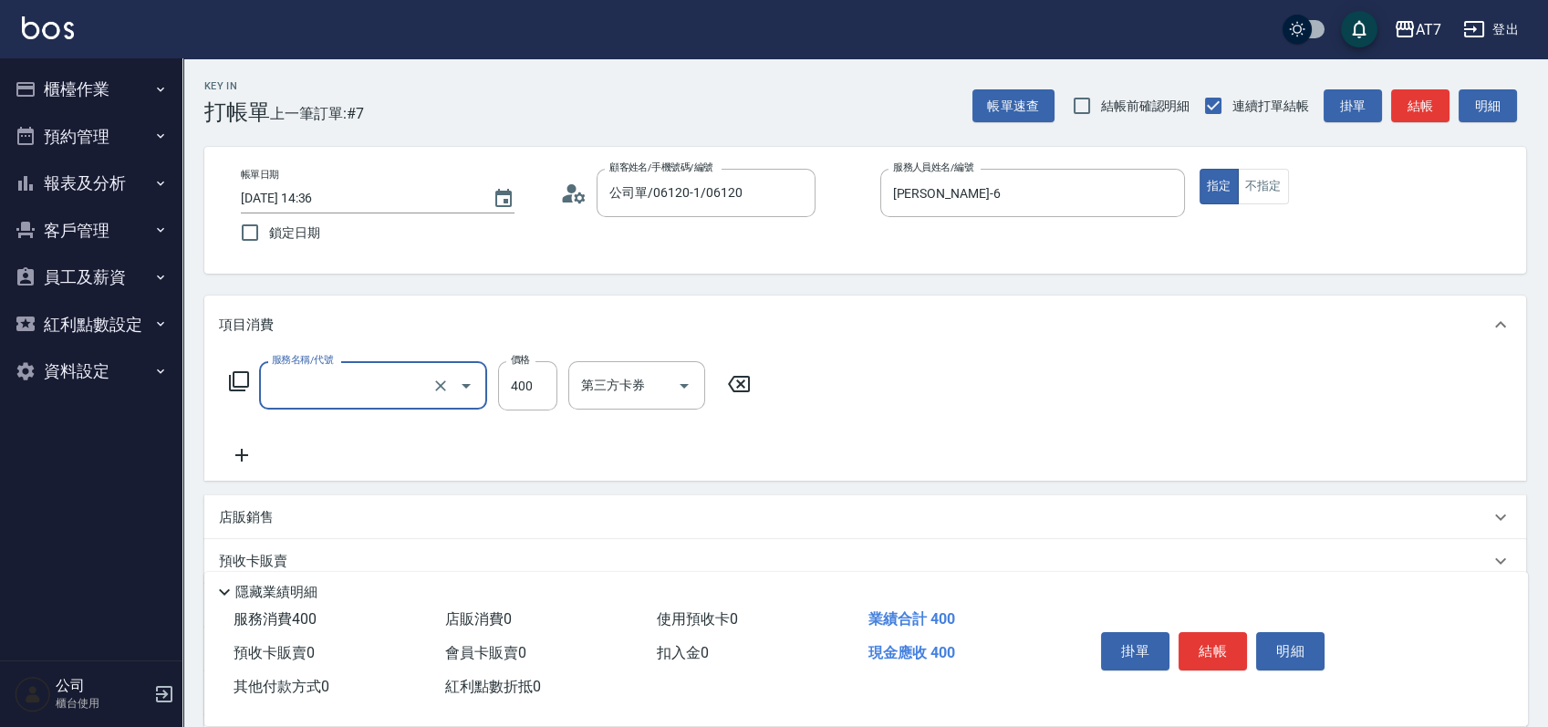
type input "0"
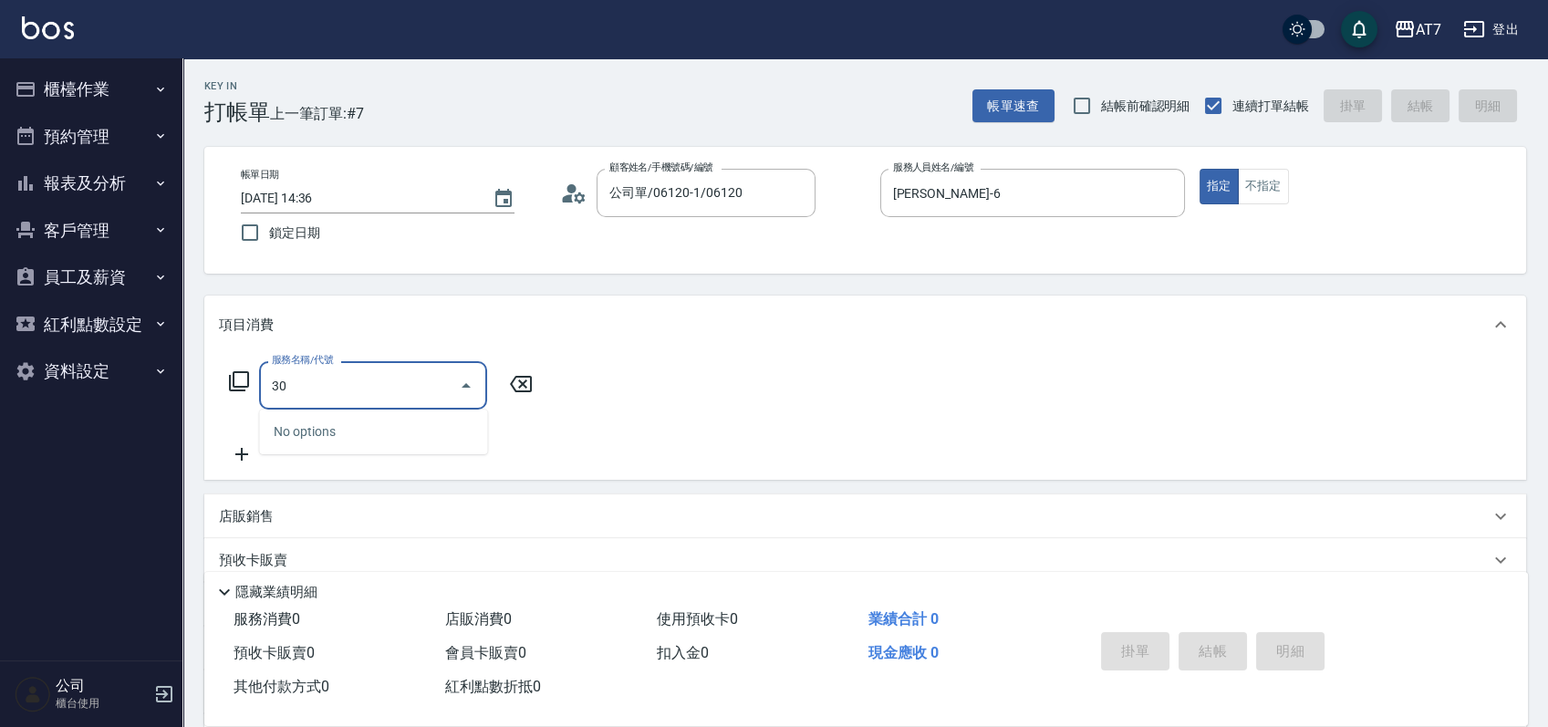
type input "301"
type input "30"
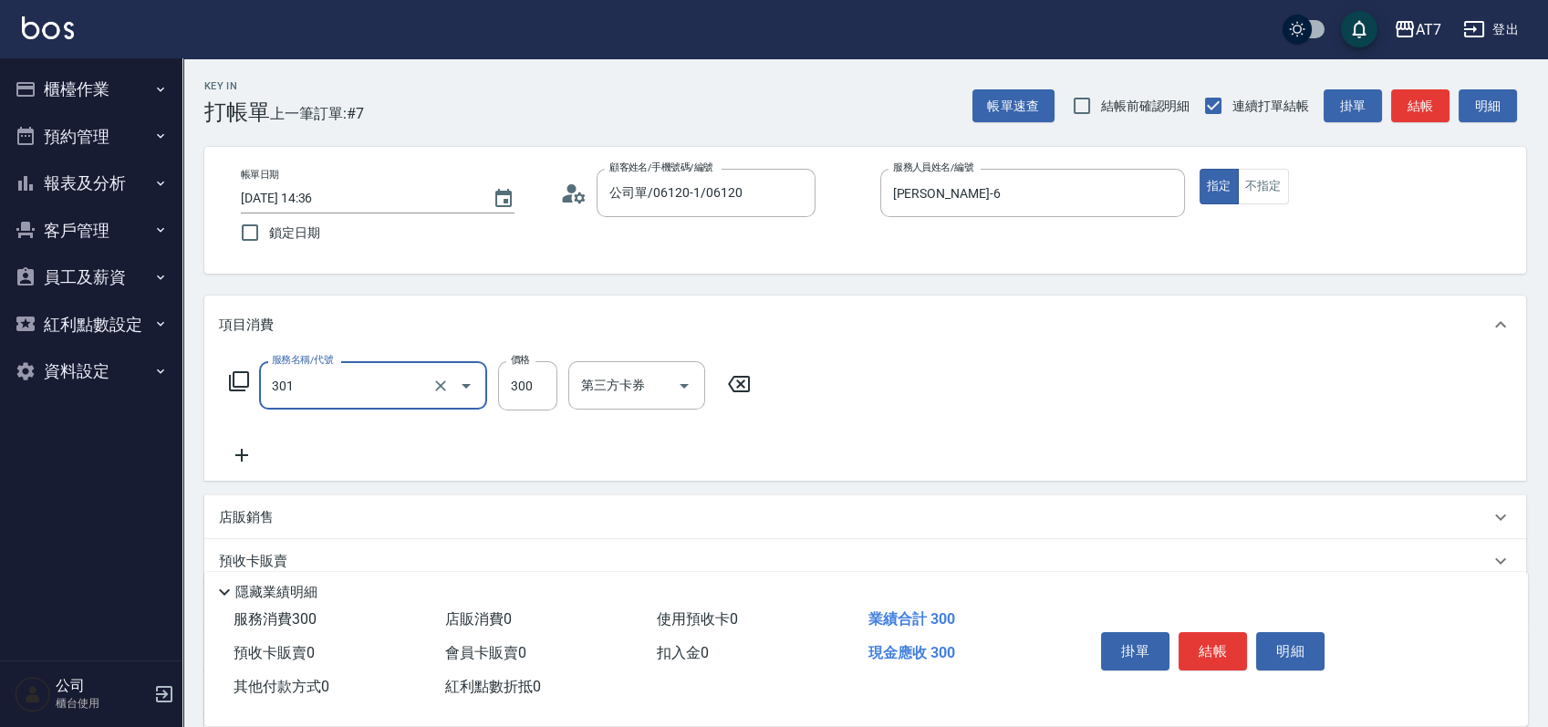
type input "學生剪髮(301)"
click at [1214, 647] on button "結帳" at bounding box center [1213, 651] width 68 height 38
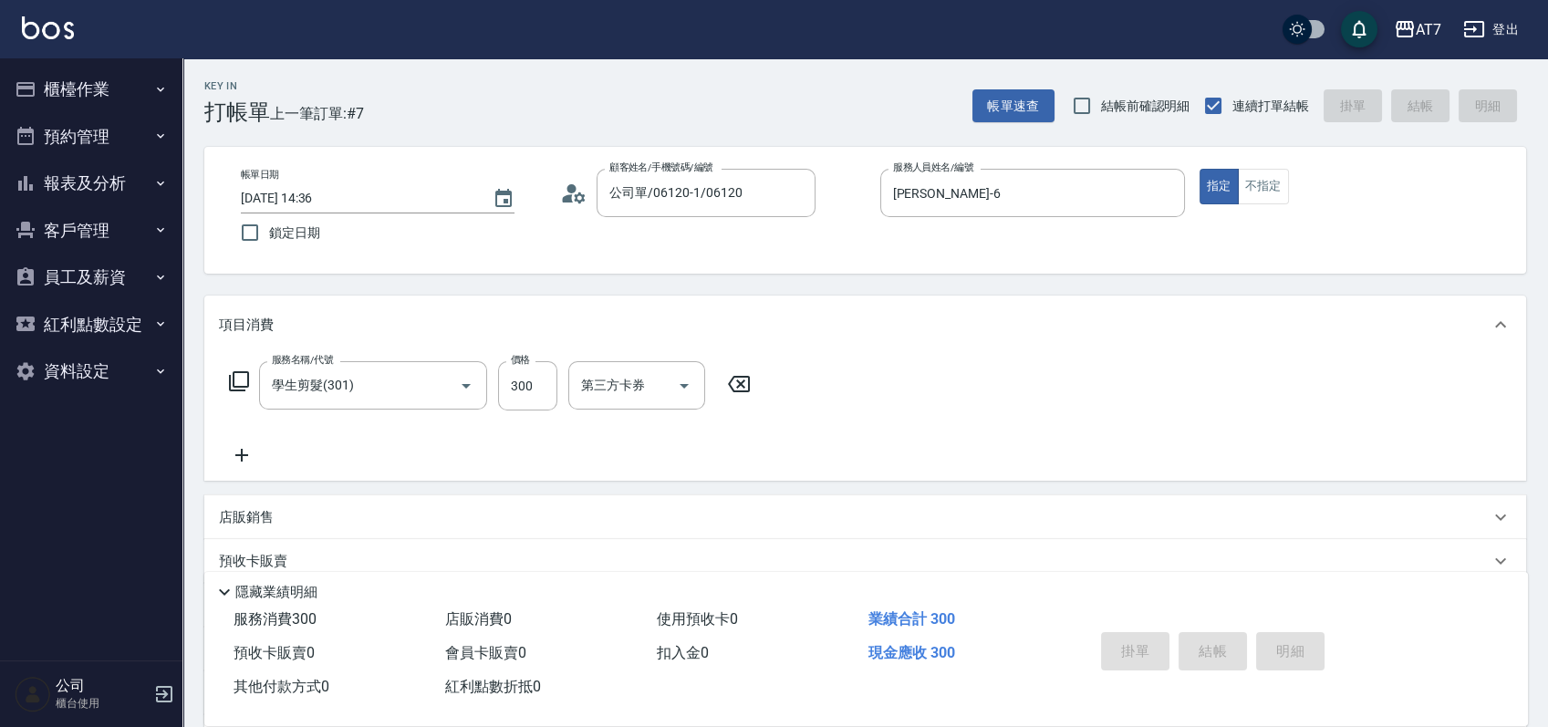
type input "0"
click at [981, 485] on div "項目消費 服務名稱/代號 服務名稱/代號 店販銷售 服務人員姓名/編號 服務人員姓名/編號 商品代號/名稱 商品代號/名稱 預收卡販賣 卡券名稱/代號 卡券名…" at bounding box center [865, 527] width 1322 height 462
